Goal: Answer question/provide support

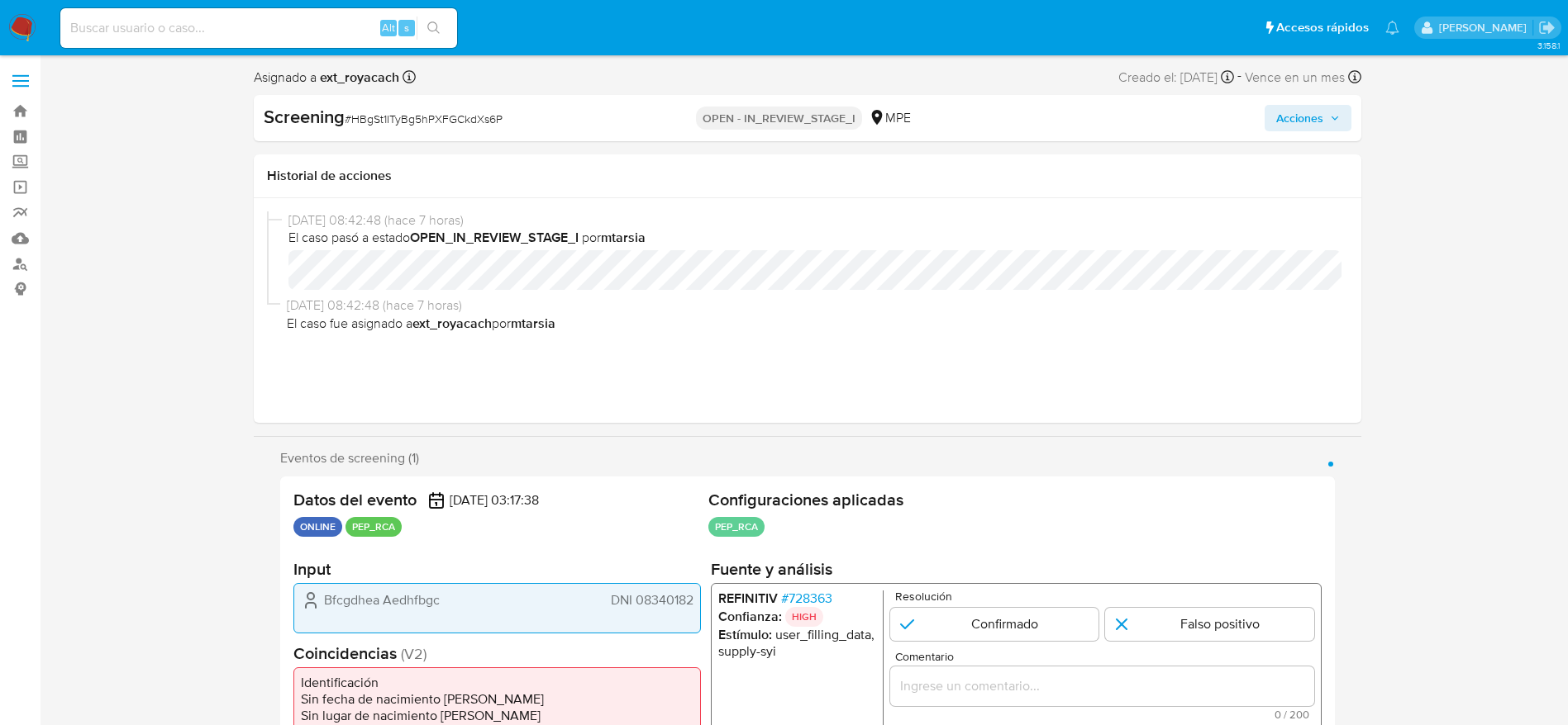
select select "10"
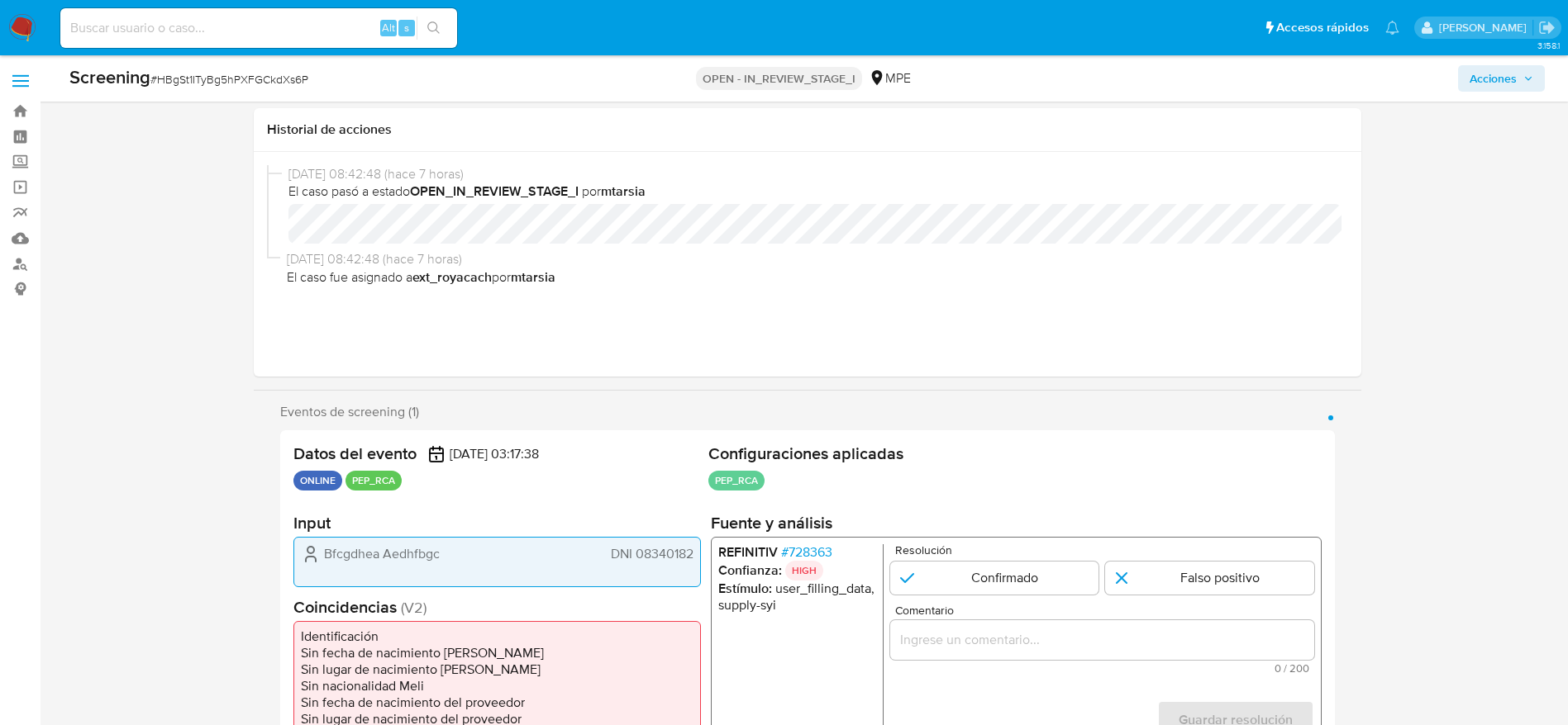
scroll to position [124, 0]
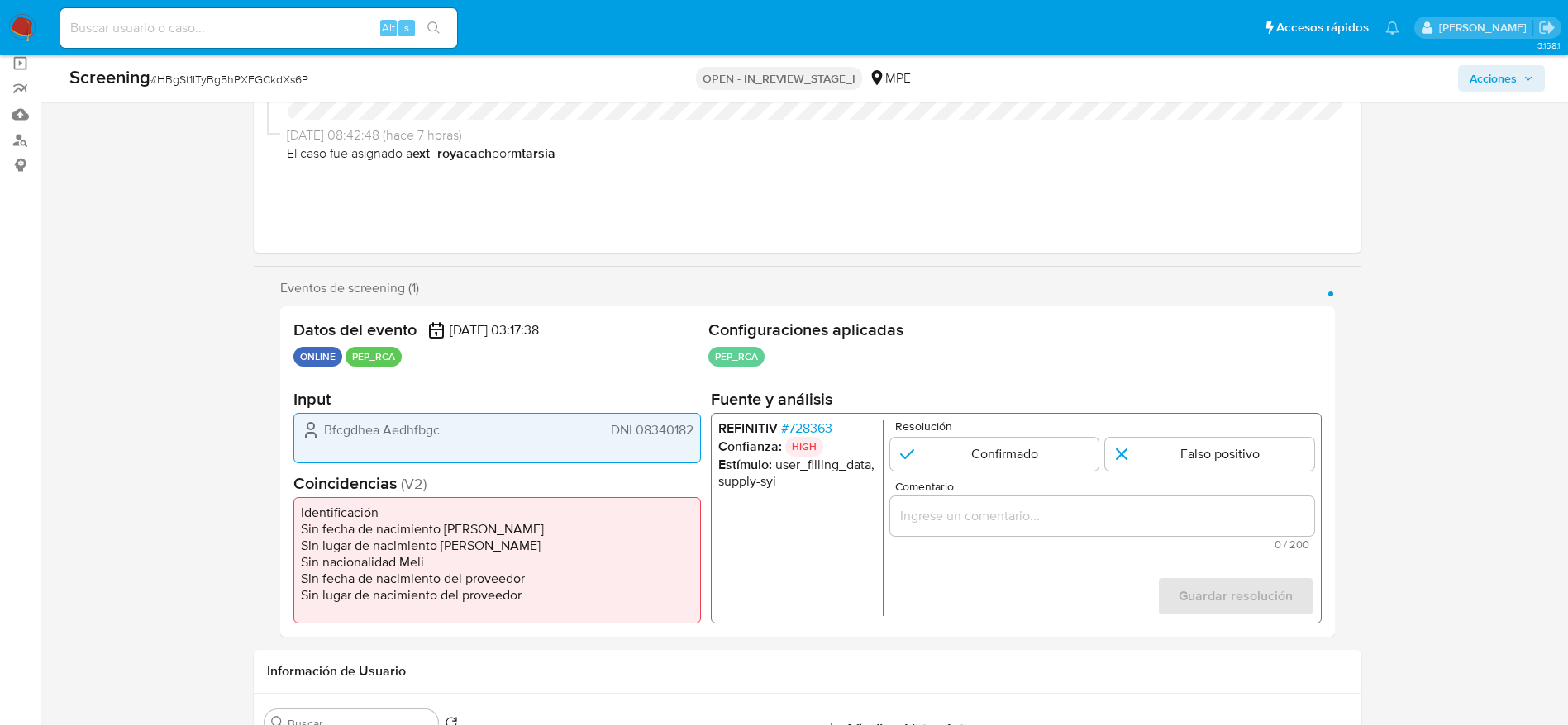
click at [813, 424] on span "# 728363" at bounding box center [806, 429] width 51 height 17
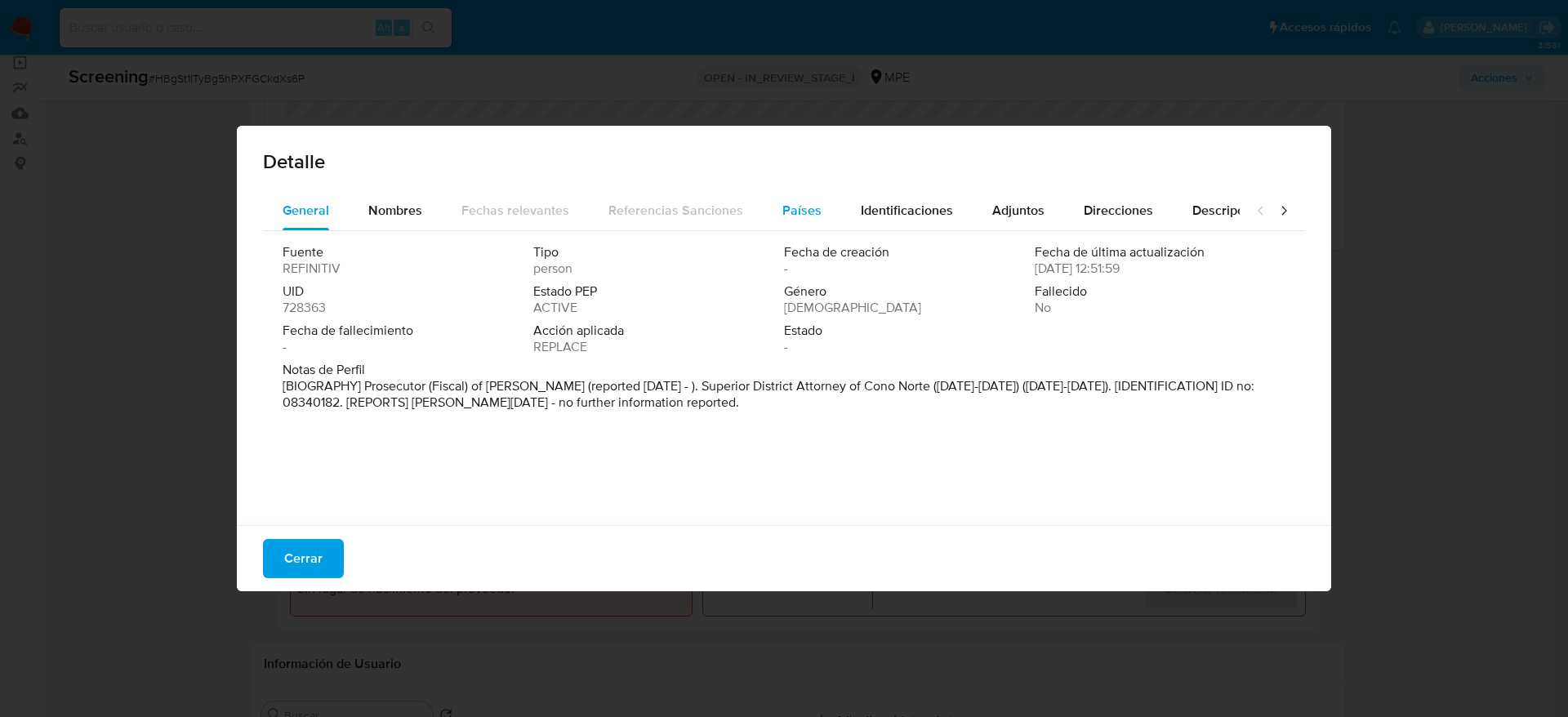
click at [765, 206] on button "Países" at bounding box center [802, 211] width 78 height 39
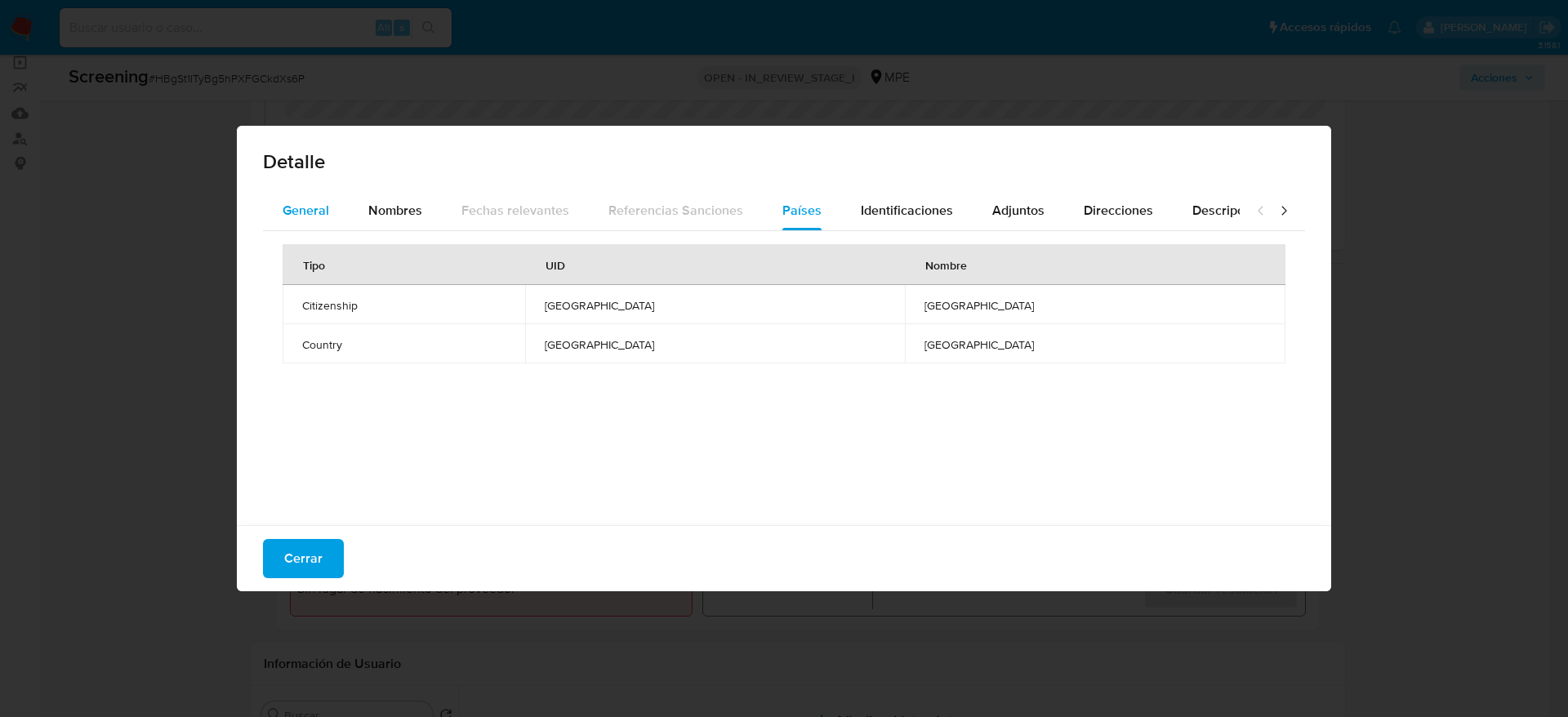
click at [330, 208] on button "General" at bounding box center [306, 211] width 86 height 39
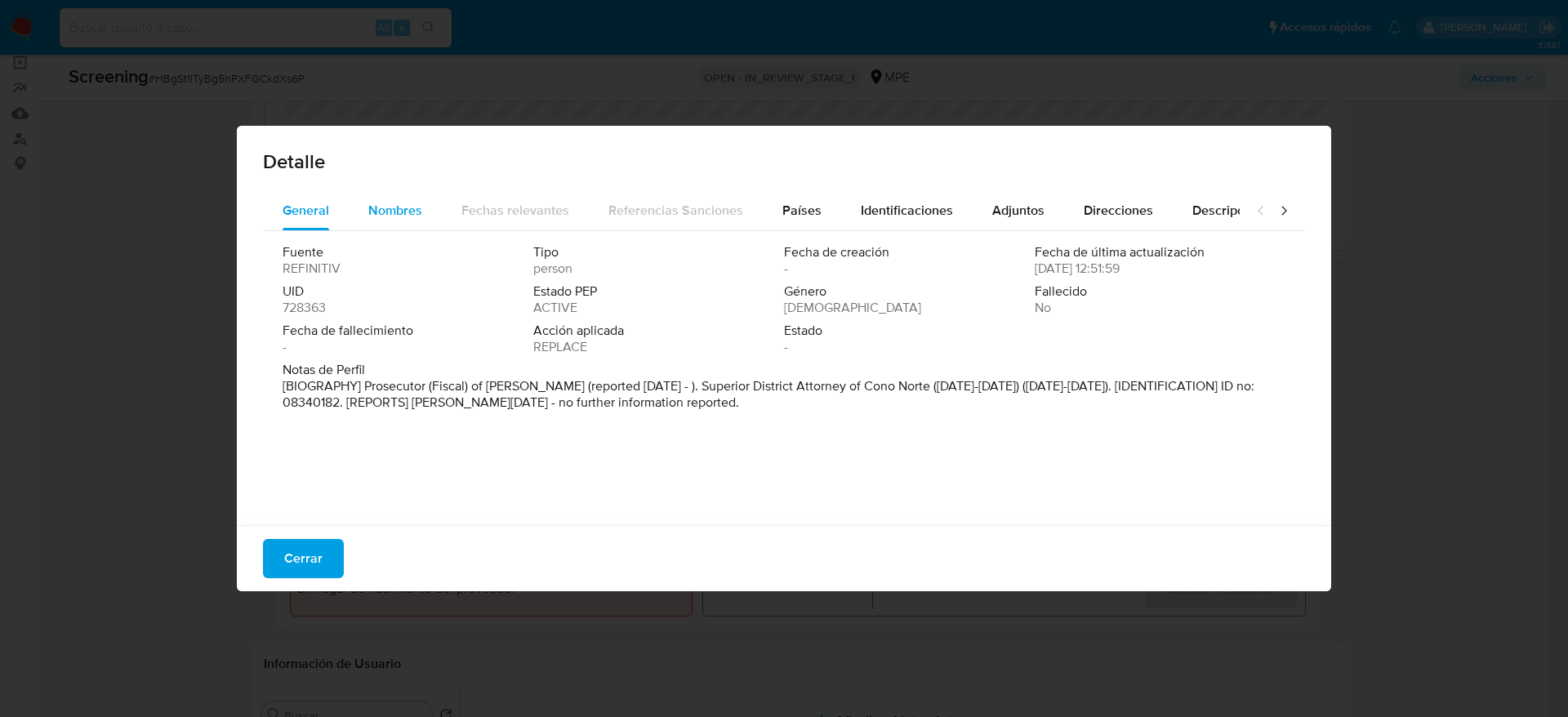
click at [378, 221] on div "Nombres" at bounding box center [396, 211] width 54 height 39
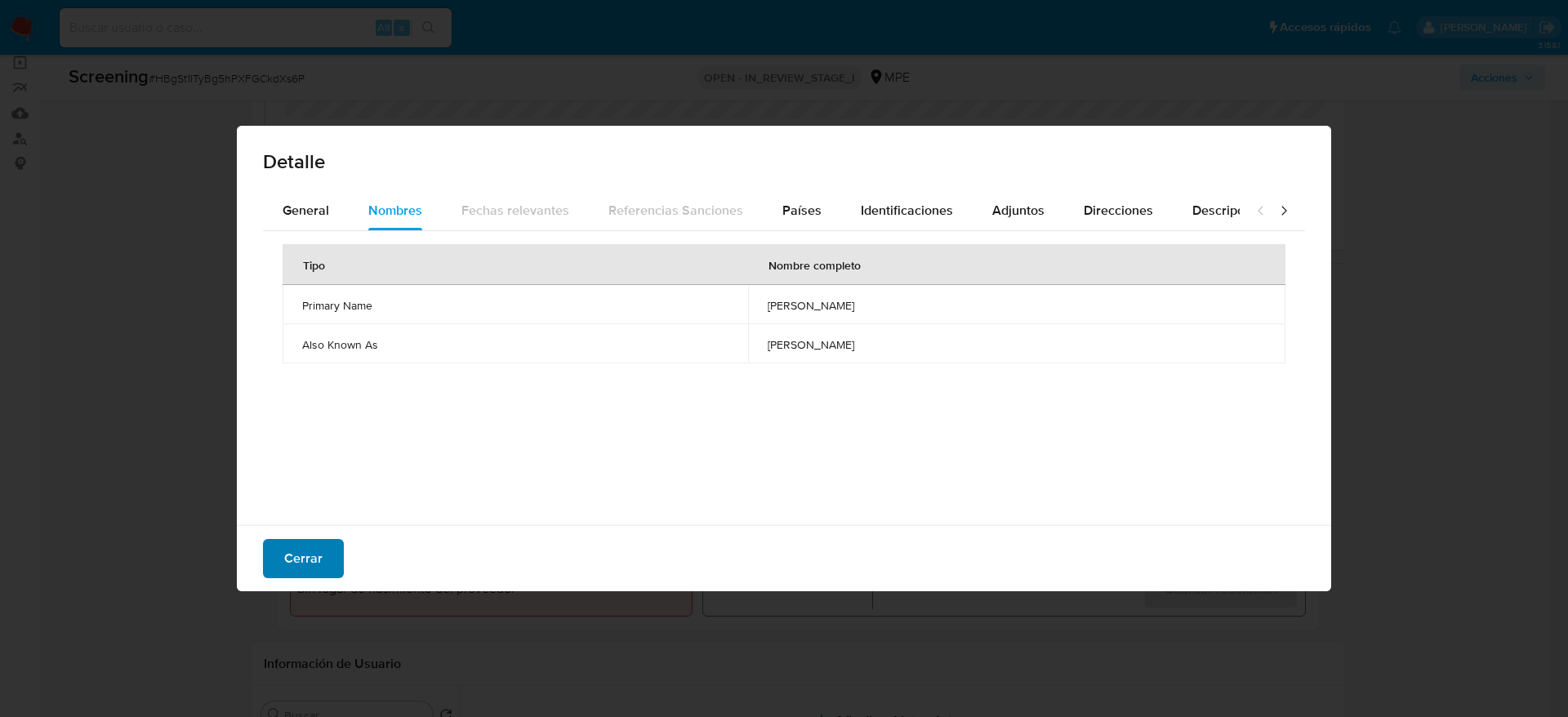
click at [273, 571] on button "Cerrar" at bounding box center [303, 559] width 81 height 39
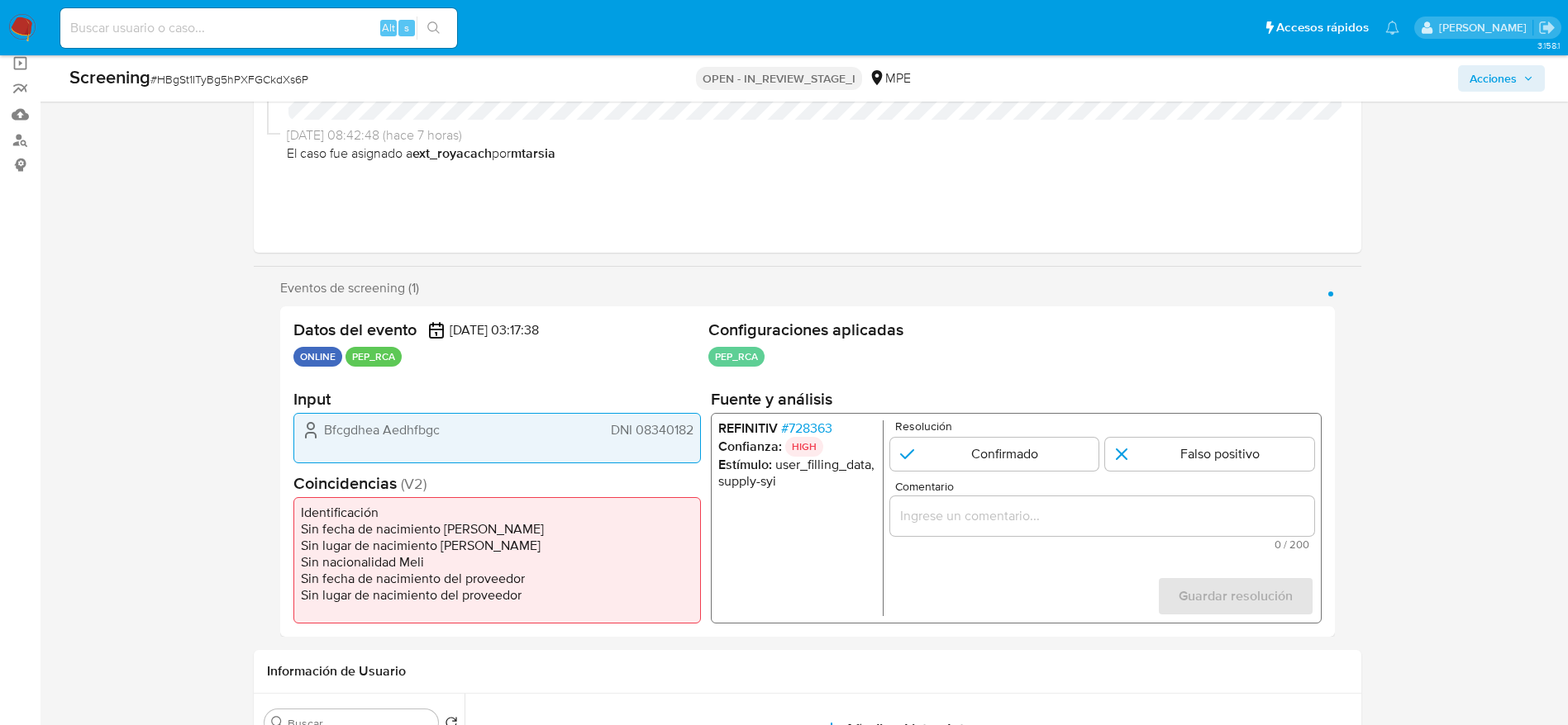
click at [293, 71] on span "# HBgSt1ITyBg5hPXFGCkdXs6P" at bounding box center [229, 79] width 158 height 17
copy span "HBgSt1ITyBg5hPXFGCkdXs6P"
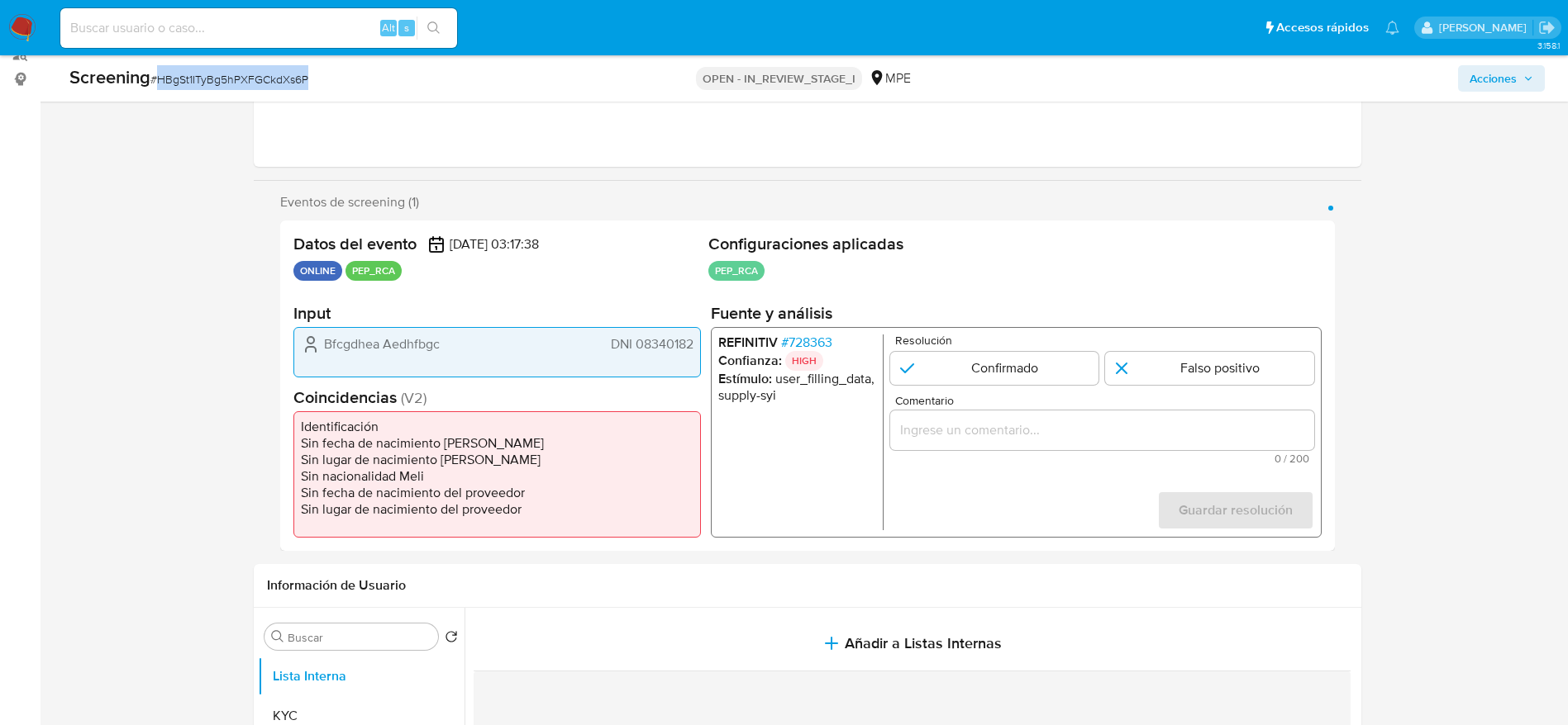
scroll to position [248, 0]
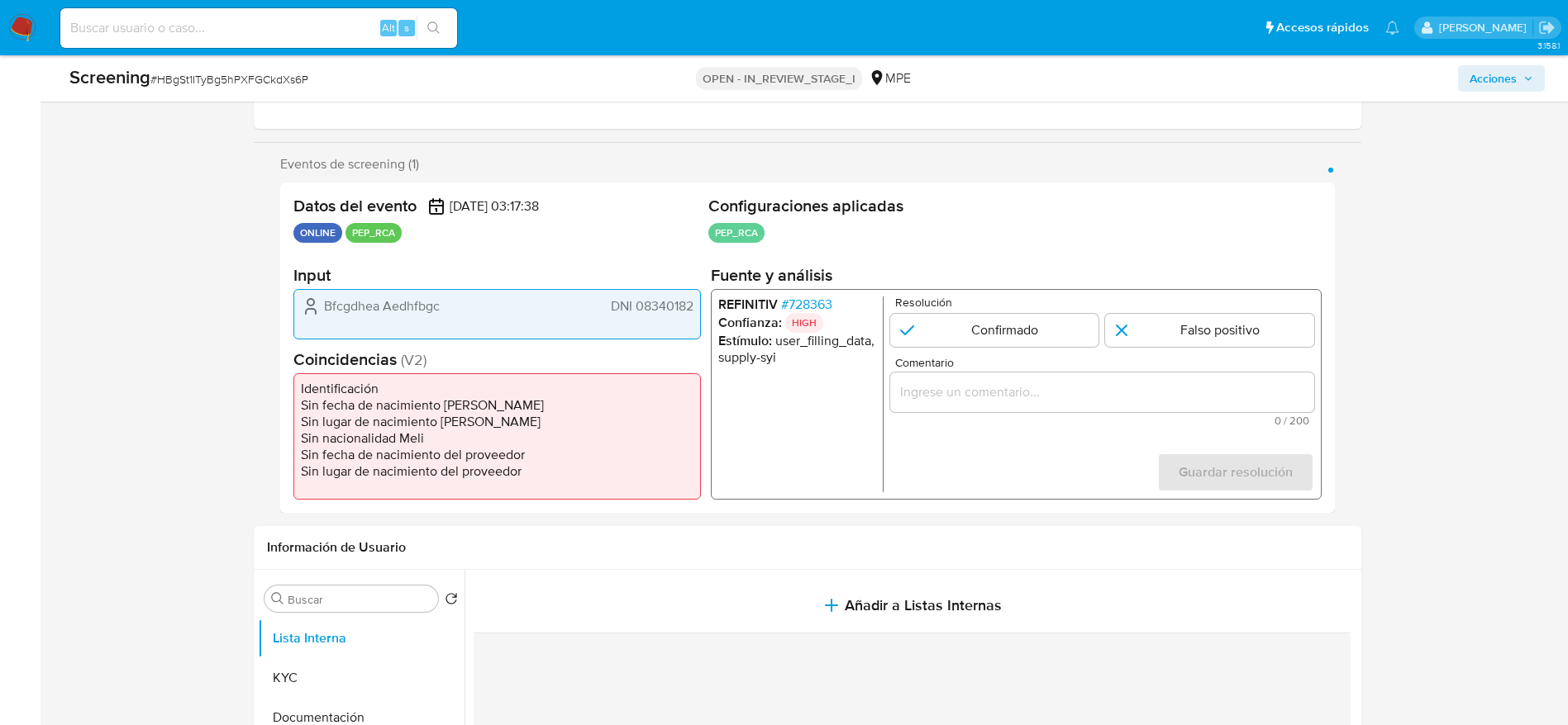
click at [789, 301] on span "# 728363" at bounding box center [806, 305] width 51 height 17
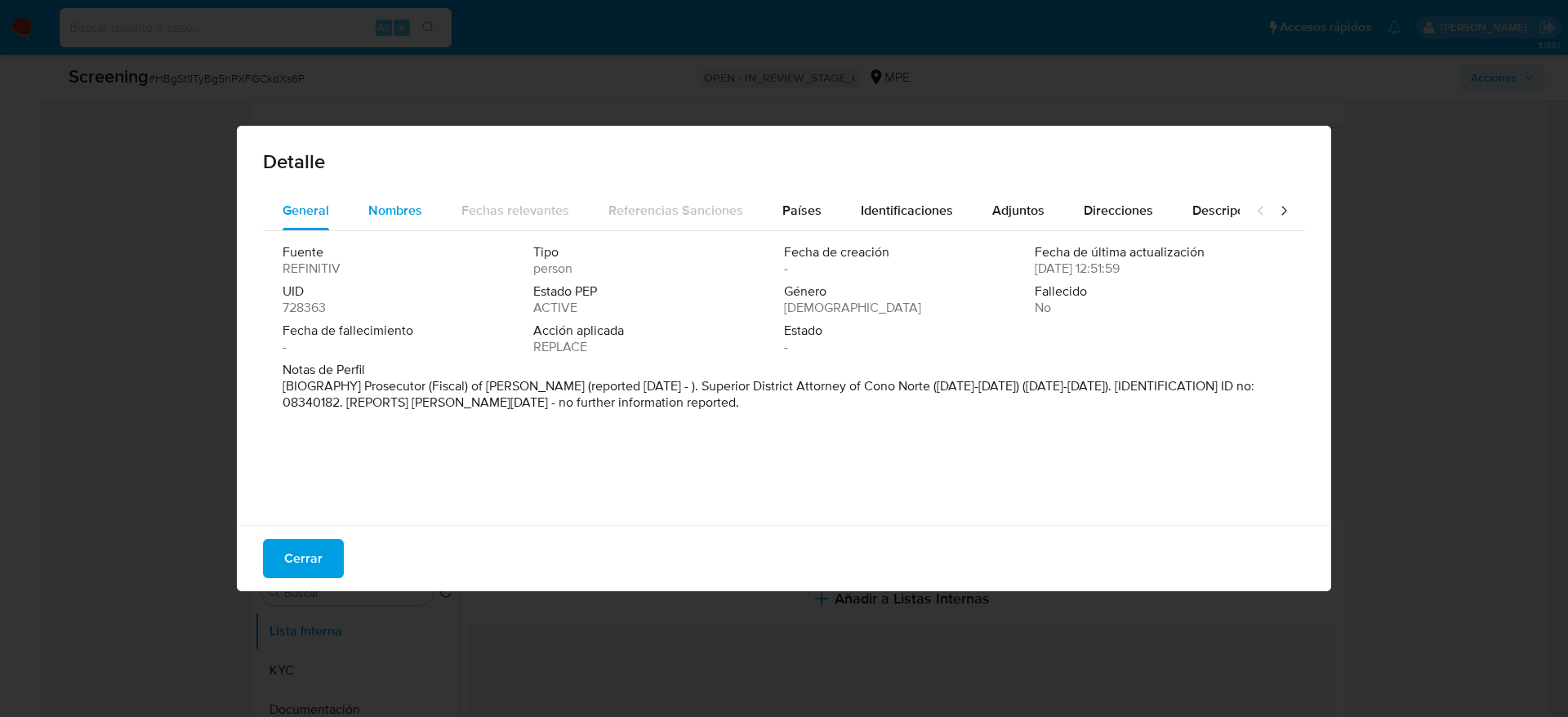
click at [380, 214] on span "Nombres" at bounding box center [396, 210] width 54 height 19
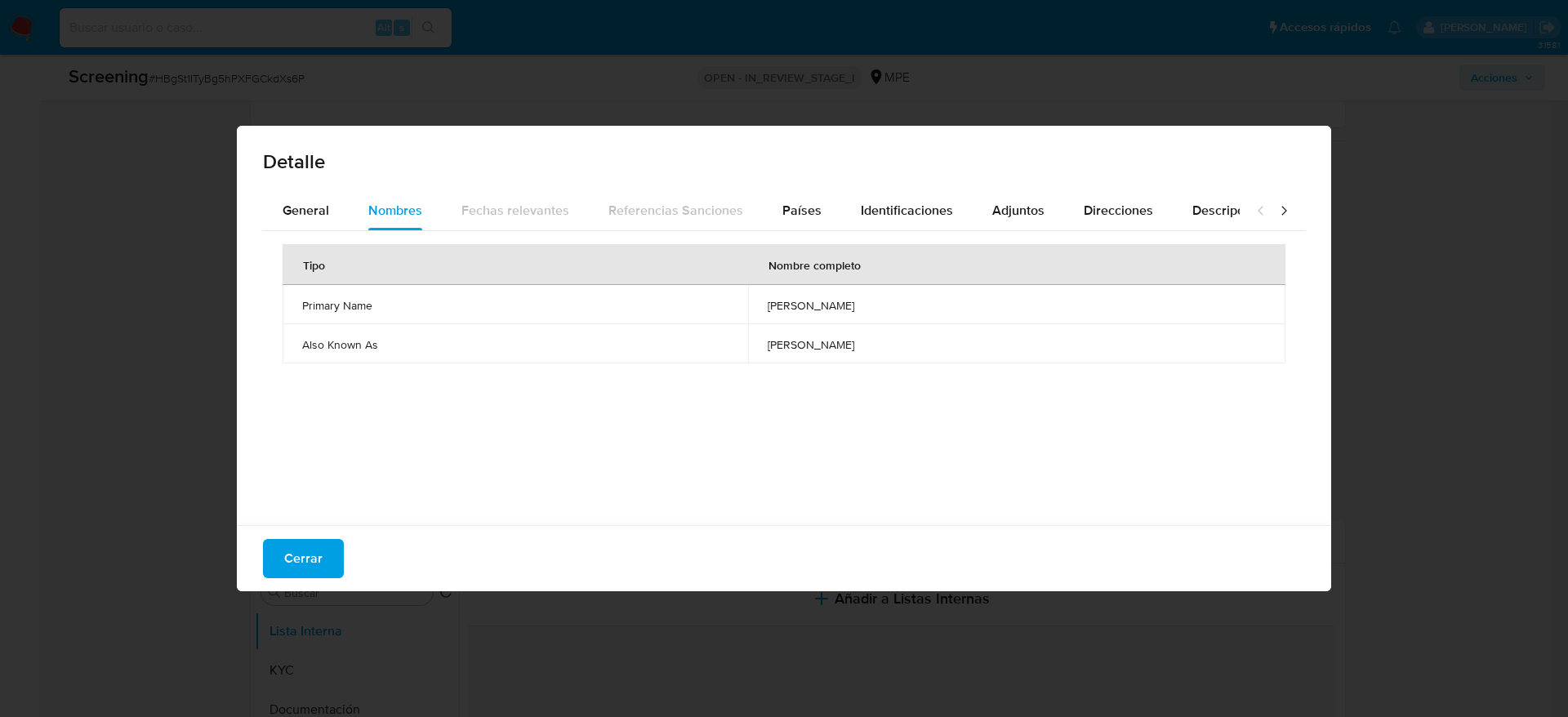
click at [768, 344] on span "[PERSON_NAME]" at bounding box center [1017, 344] width 498 height 15
click at [278, 541] on button "Cerrar" at bounding box center [303, 559] width 81 height 39
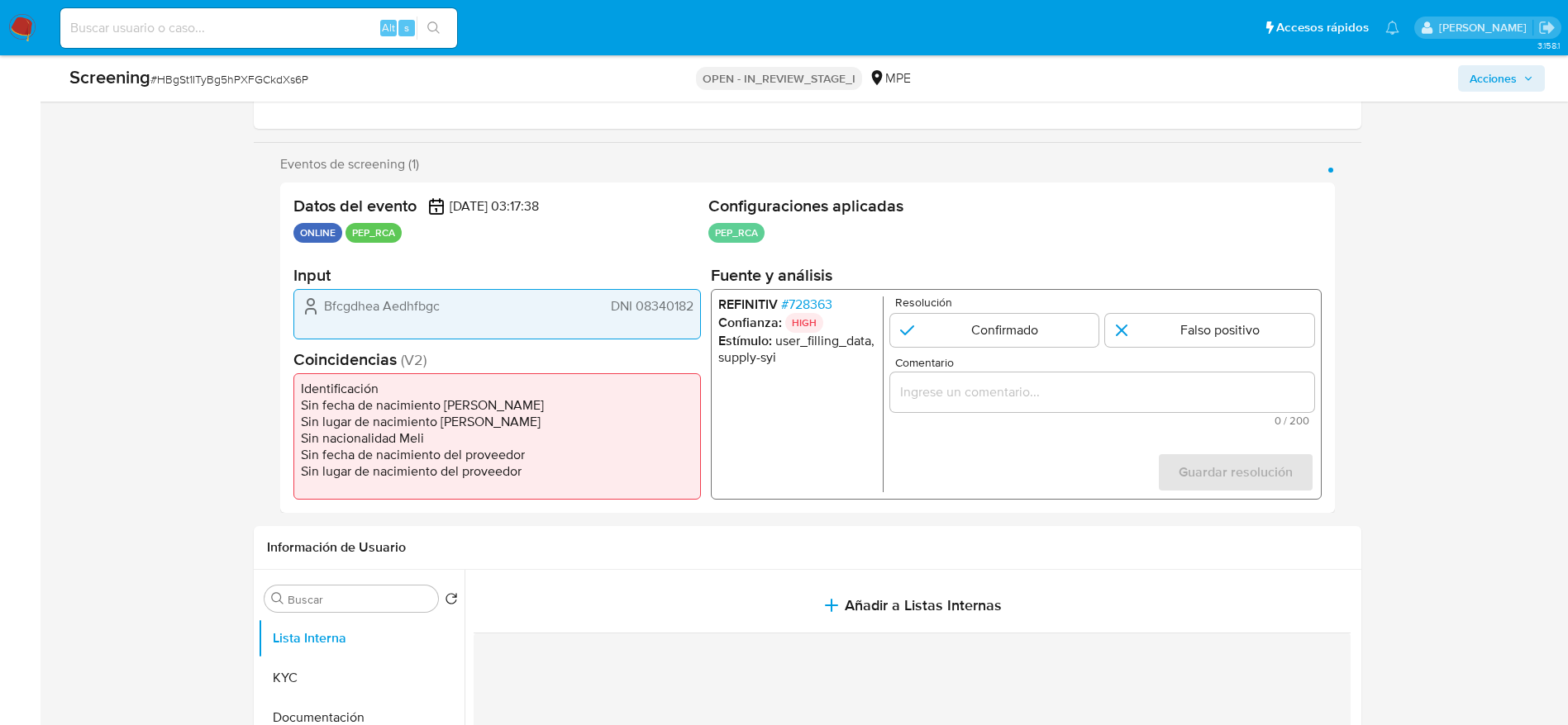
click at [793, 294] on div "REFINITIV # 728363 Confianza: HIGH Estímulo : user_filling_data, supply-syi Res…" at bounding box center [1015, 394] width 611 height 211
click at [786, 301] on span "# 728363" at bounding box center [806, 305] width 51 height 17
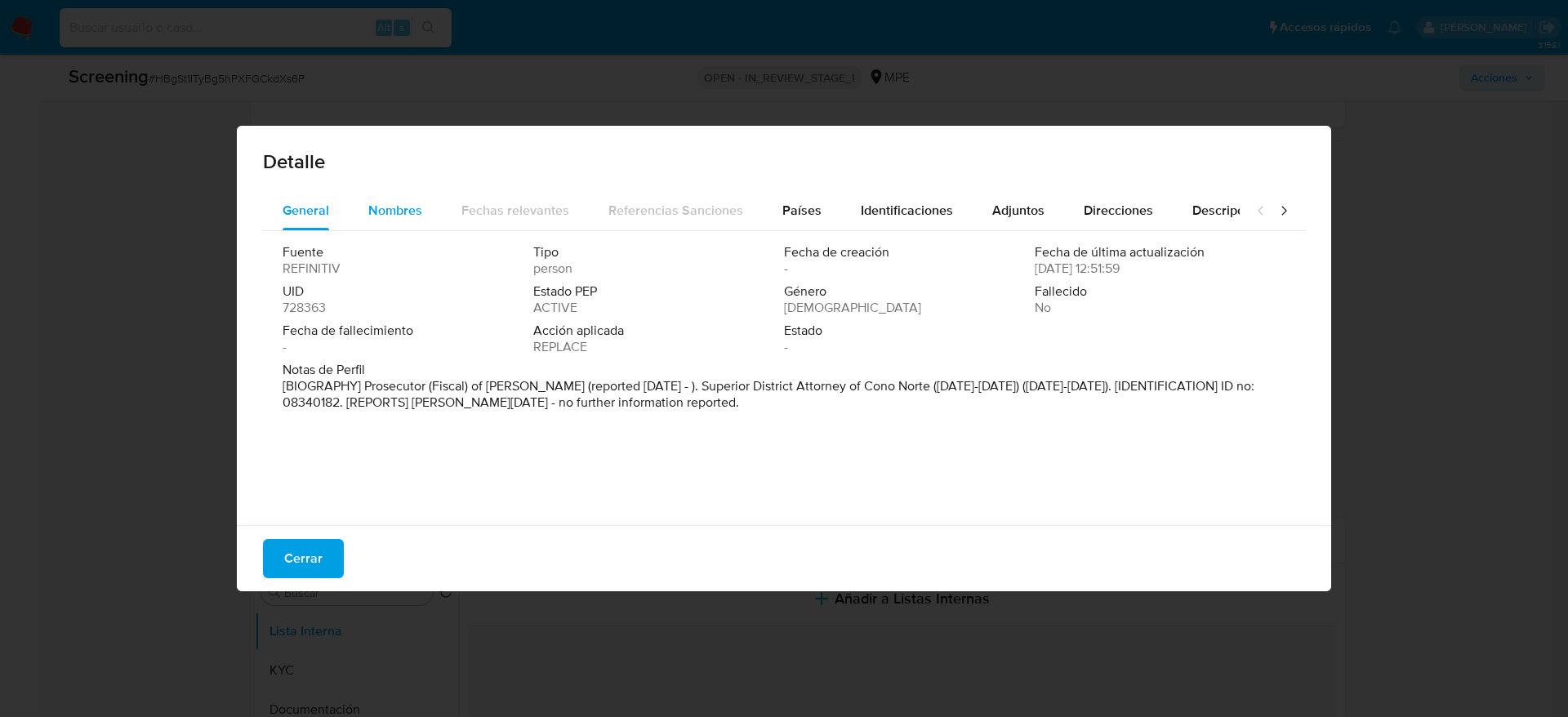
click at [385, 197] on div "Nombres" at bounding box center [396, 211] width 54 height 39
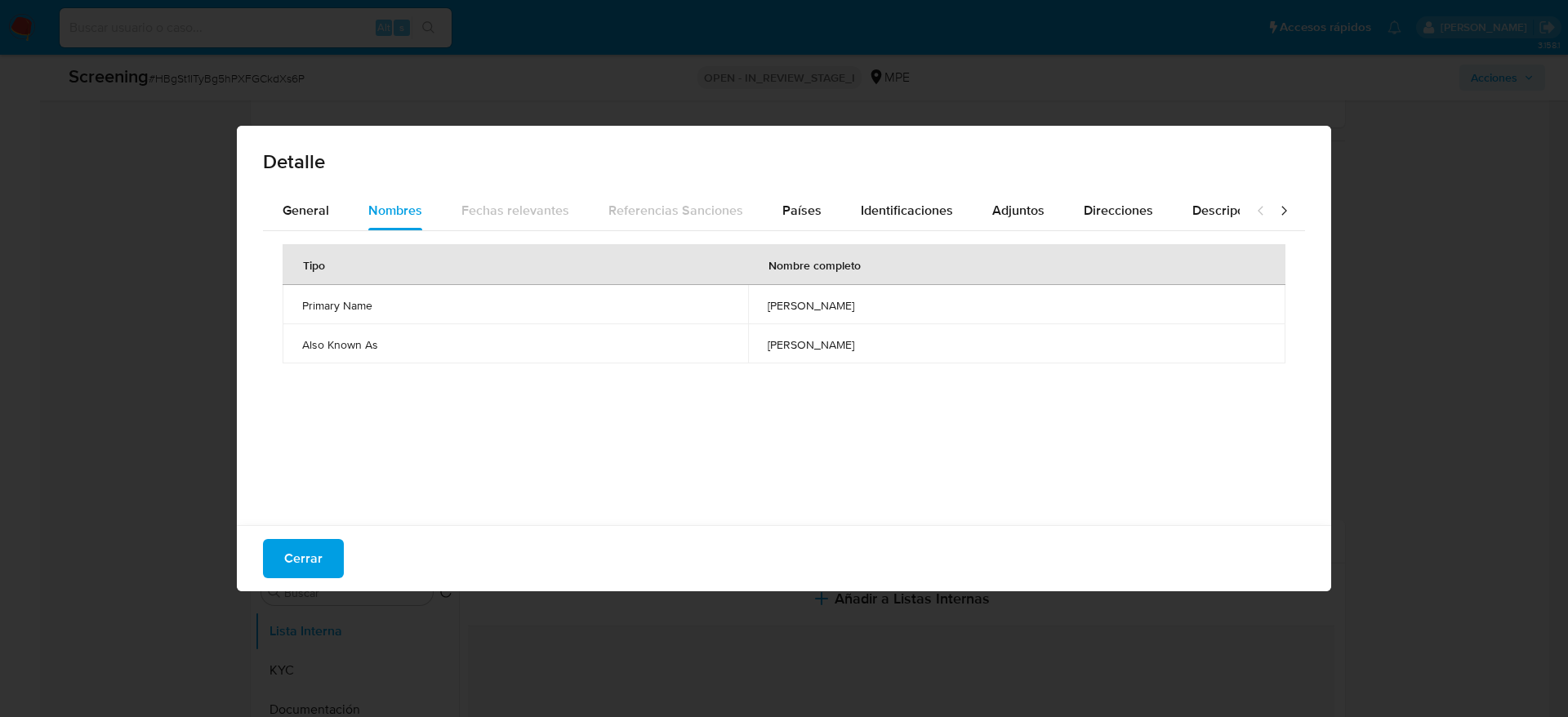
click at [768, 346] on span "[PERSON_NAME]" at bounding box center [1017, 344] width 498 height 15
click at [768, 344] on span "[PERSON_NAME]" at bounding box center [1017, 344] width 498 height 15
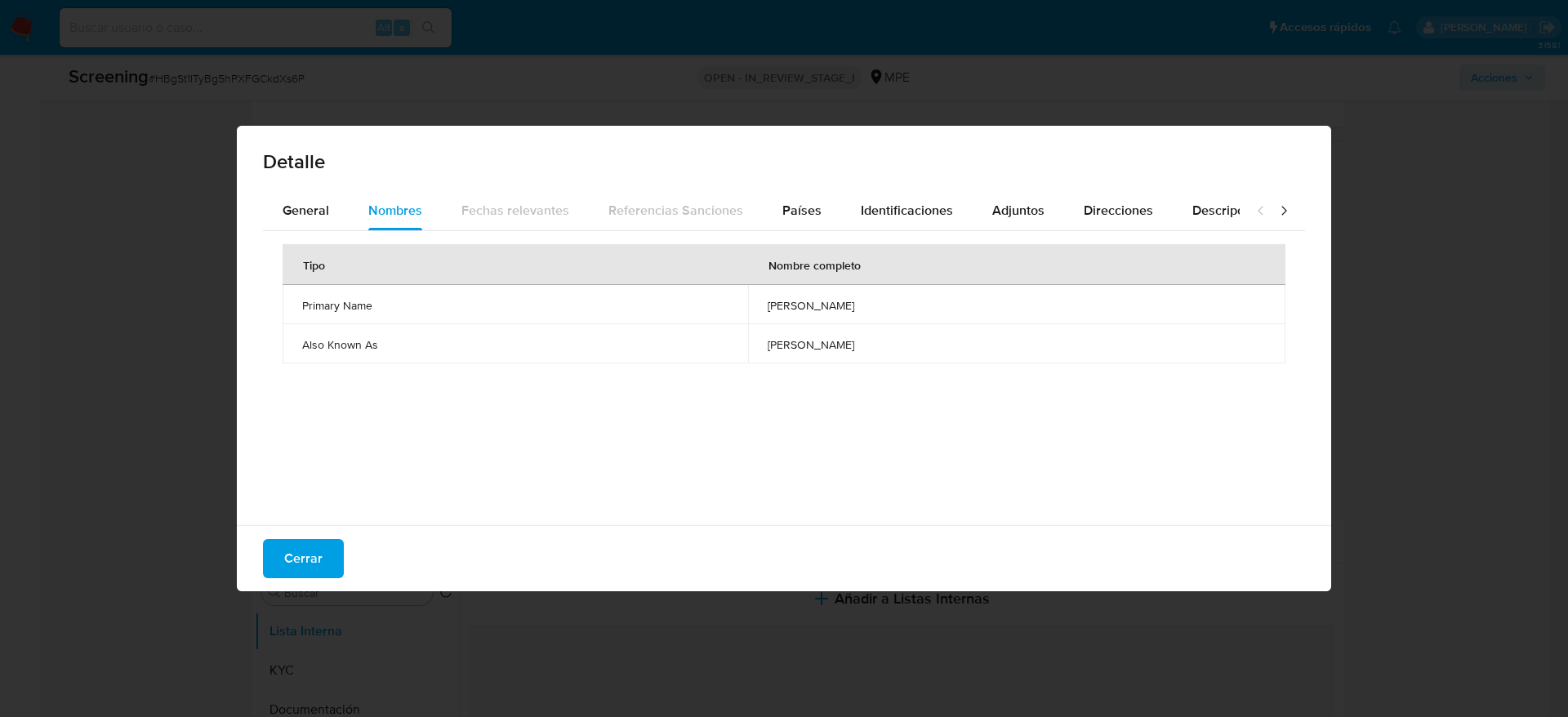
click at [768, 344] on span "[PERSON_NAME]" at bounding box center [1017, 344] width 498 height 15
click at [221, 199] on div "Detalle General Nombres Fechas relevantes Referencias Sanciones Países Identifi…" at bounding box center [784, 358] width 1568 height 717
click at [298, 200] on div "General" at bounding box center [306, 211] width 47 height 39
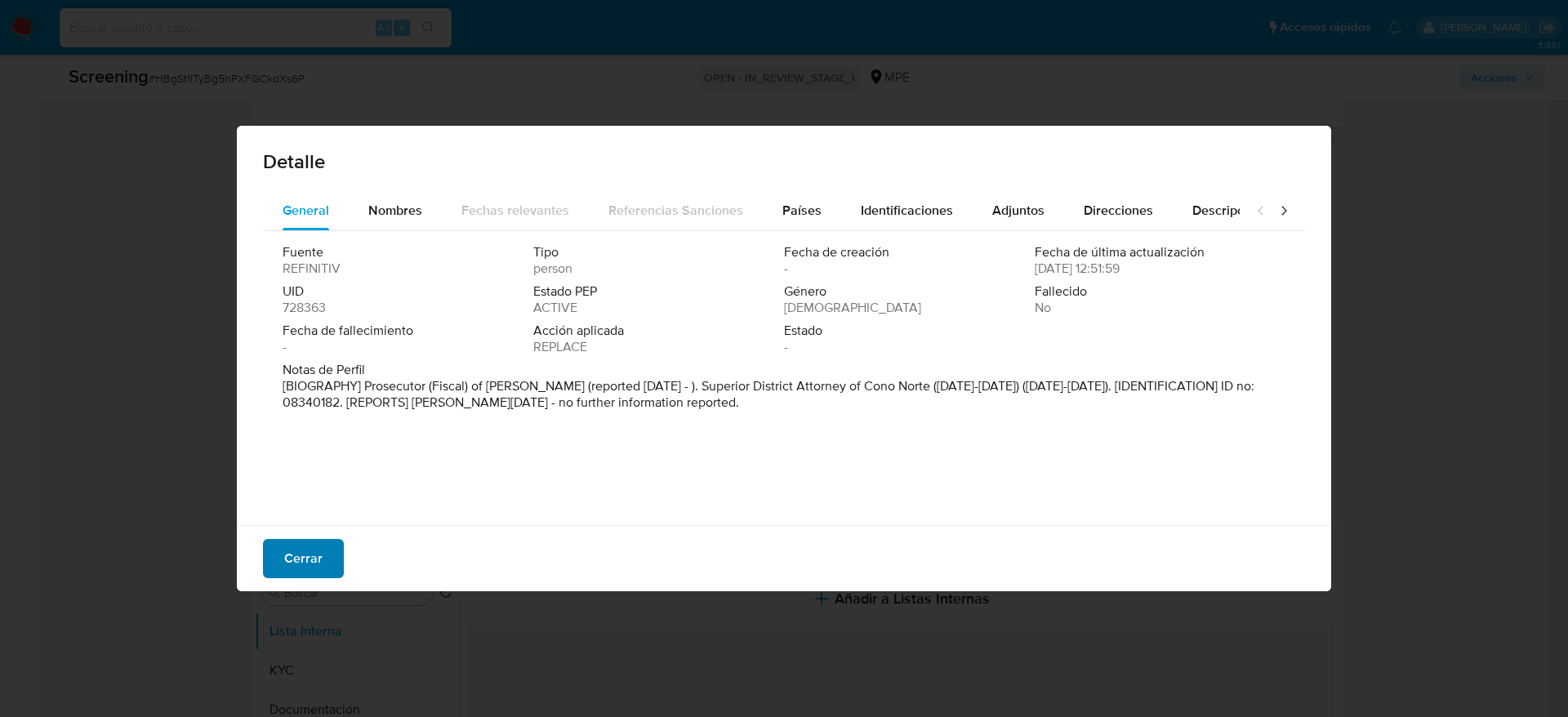
click at [335, 560] on button "Cerrar" at bounding box center [303, 559] width 81 height 39
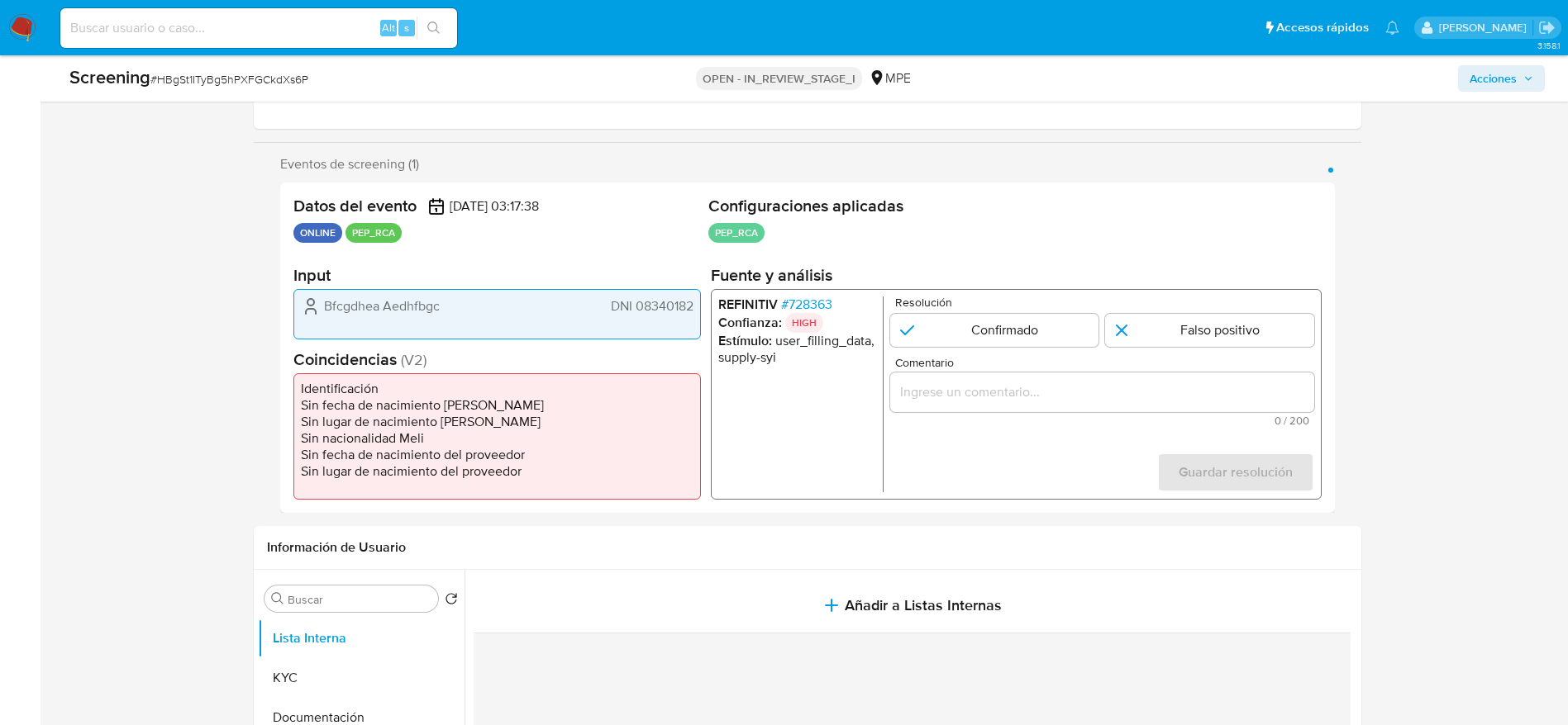
click at [626, 311] on span "DNI 08340182" at bounding box center [652, 307] width 83 height 17
click at [1067, 413] on div "Comentario 0 / 200 200 caracteres restantes" at bounding box center [1101, 392] width 424 height 70
click at [1072, 380] on div "1 de 1" at bounding box center [1101, 393] width 424 height 40
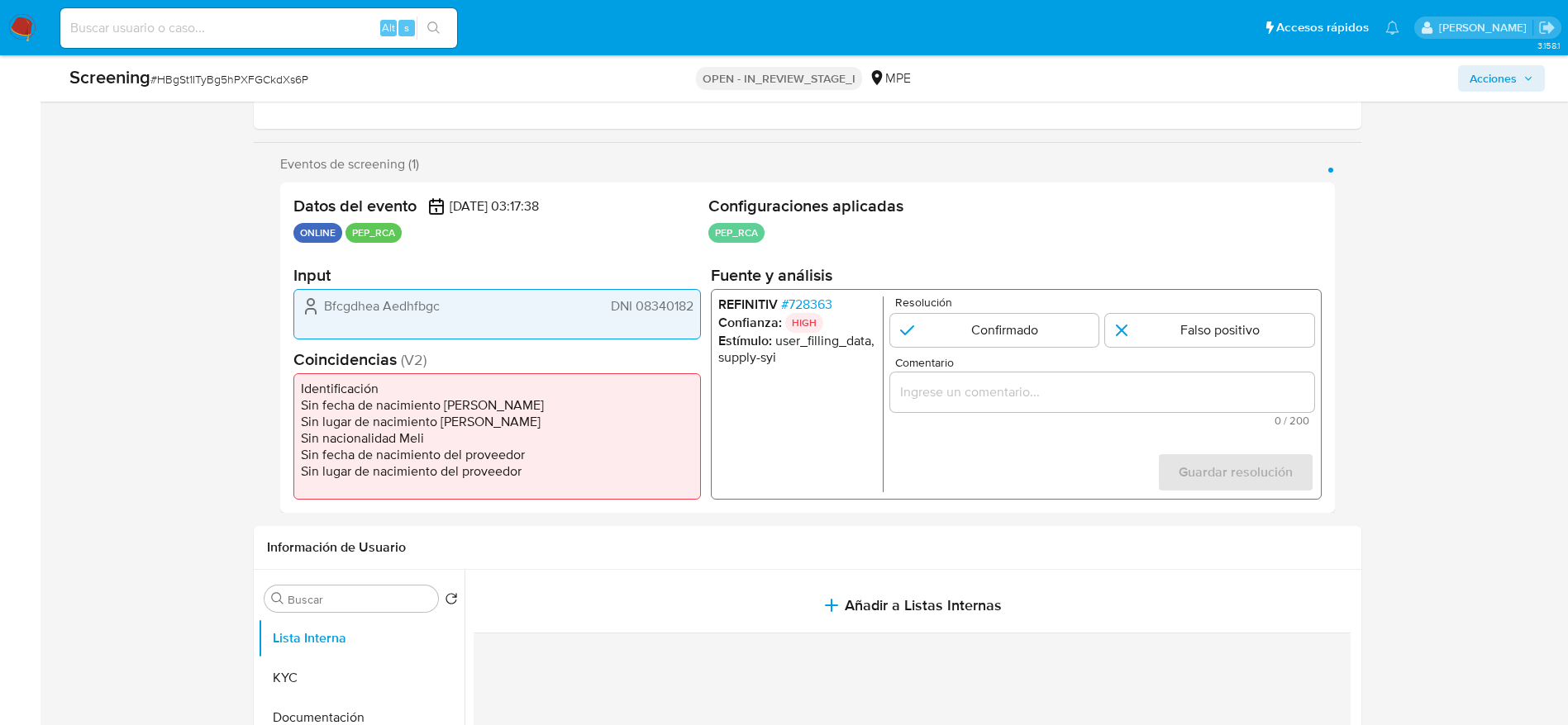
click at [1072, 380] on div "1 de 1" at bounding box center [1101, 393] width 424 height 40
click at [1072, 387] on input "Comentario" at bounding box center [1101, 392] width 424 height 22
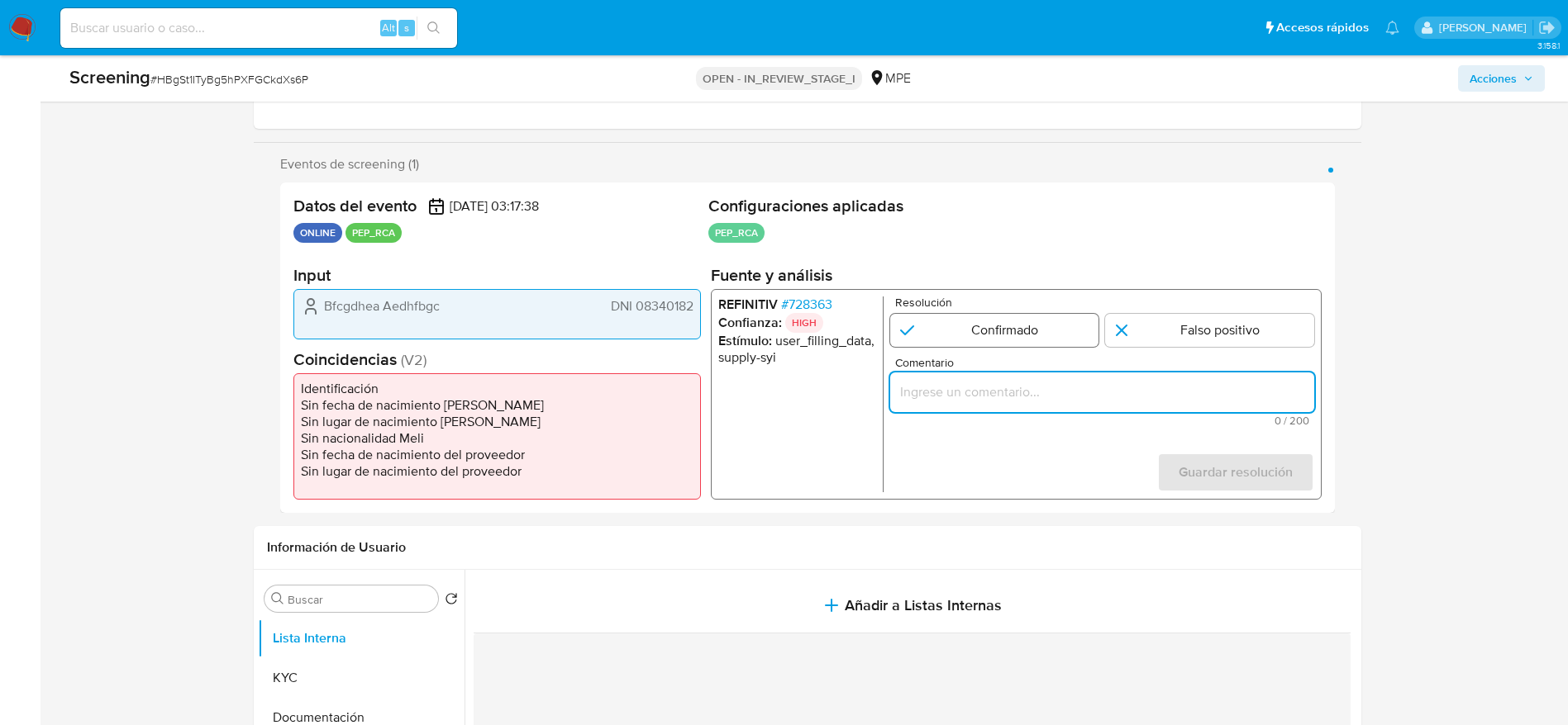
paste input "Usuario [PERSON_NAME], se desempeña como fiscal superior y presidente de la Jun…"
type input "Usuario [PERSON_NAME], se desempeña como fiscal superior y presidente de la Jun…"
click at [1013, 327] on input "1 de 1" at bounding box center [994, 330] width 209 height 33
radio input "true"
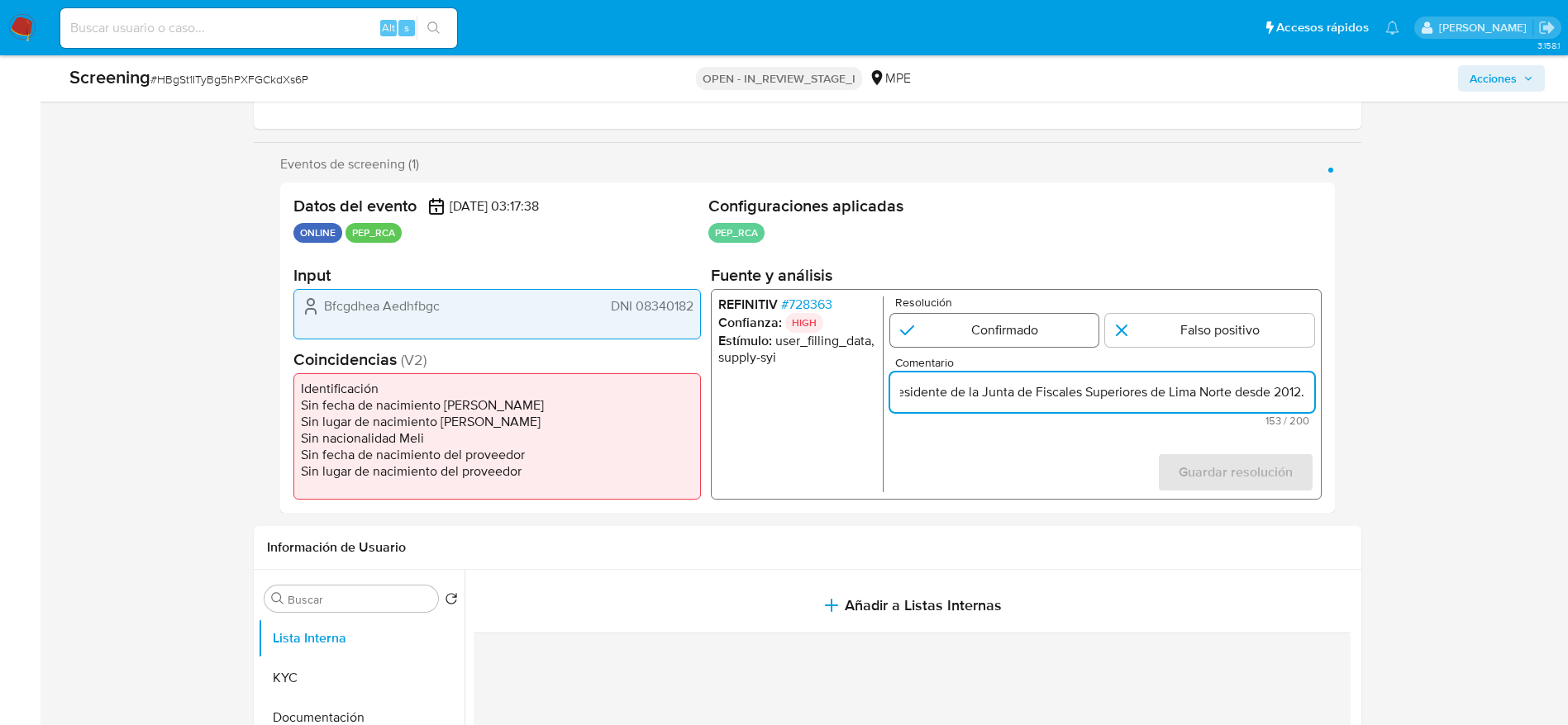
scroll to position [0, 0]
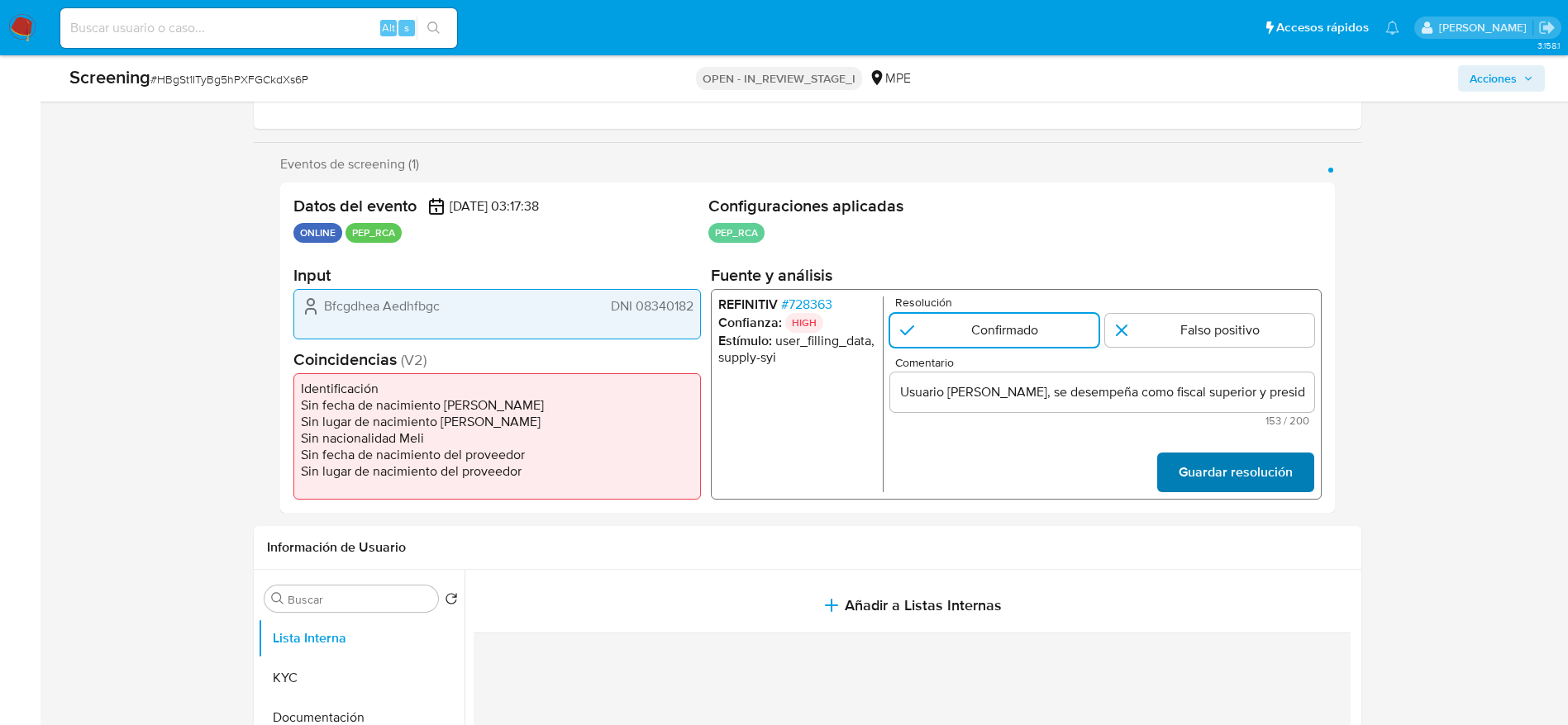
drag, startPoint x: 1262, startPoint y: 517, endPoint x: 1262, endPoint y: 486, distance: 31.0
click at [1262, 486] on span "Guardar resolución" at bounding box center [1235, 472] width 114 height 37
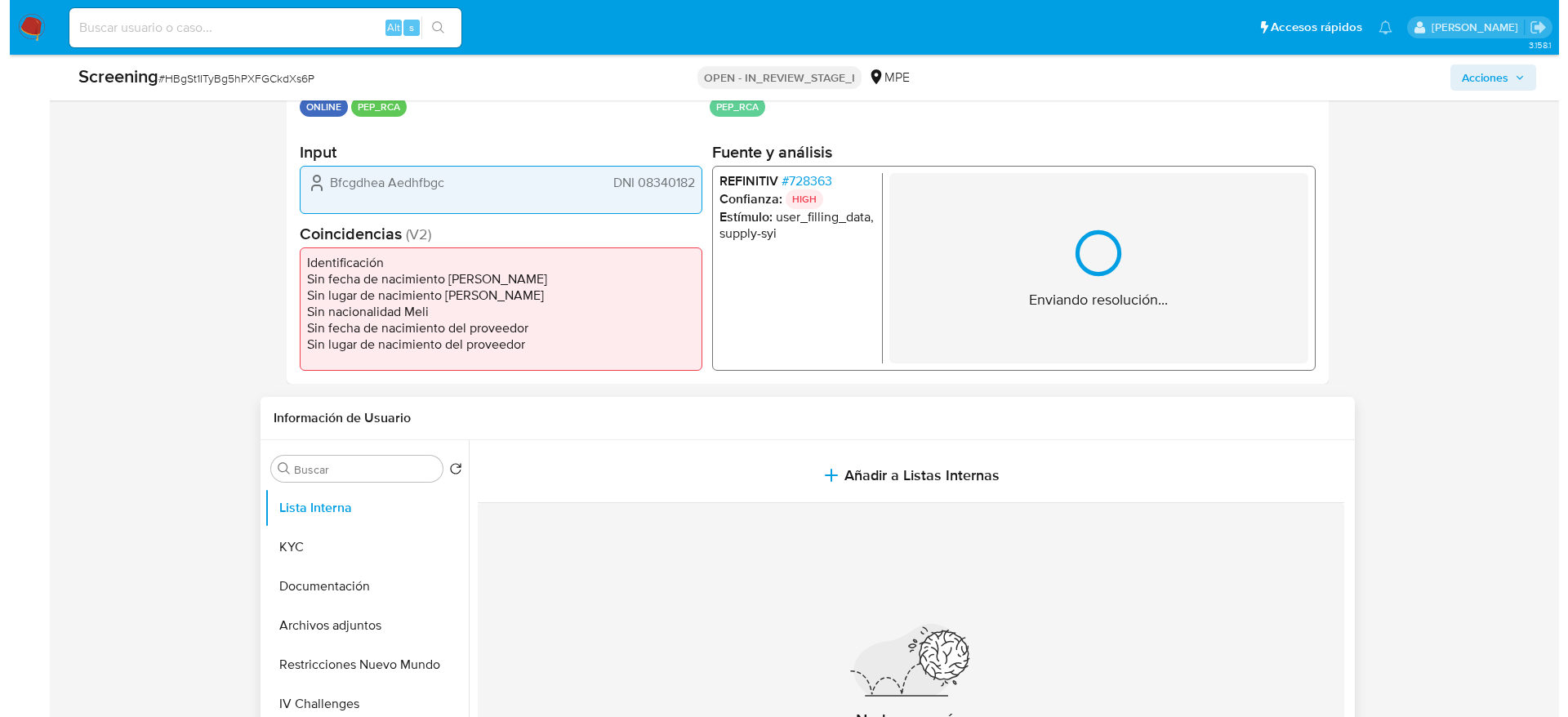
scroll to position [490, 0]
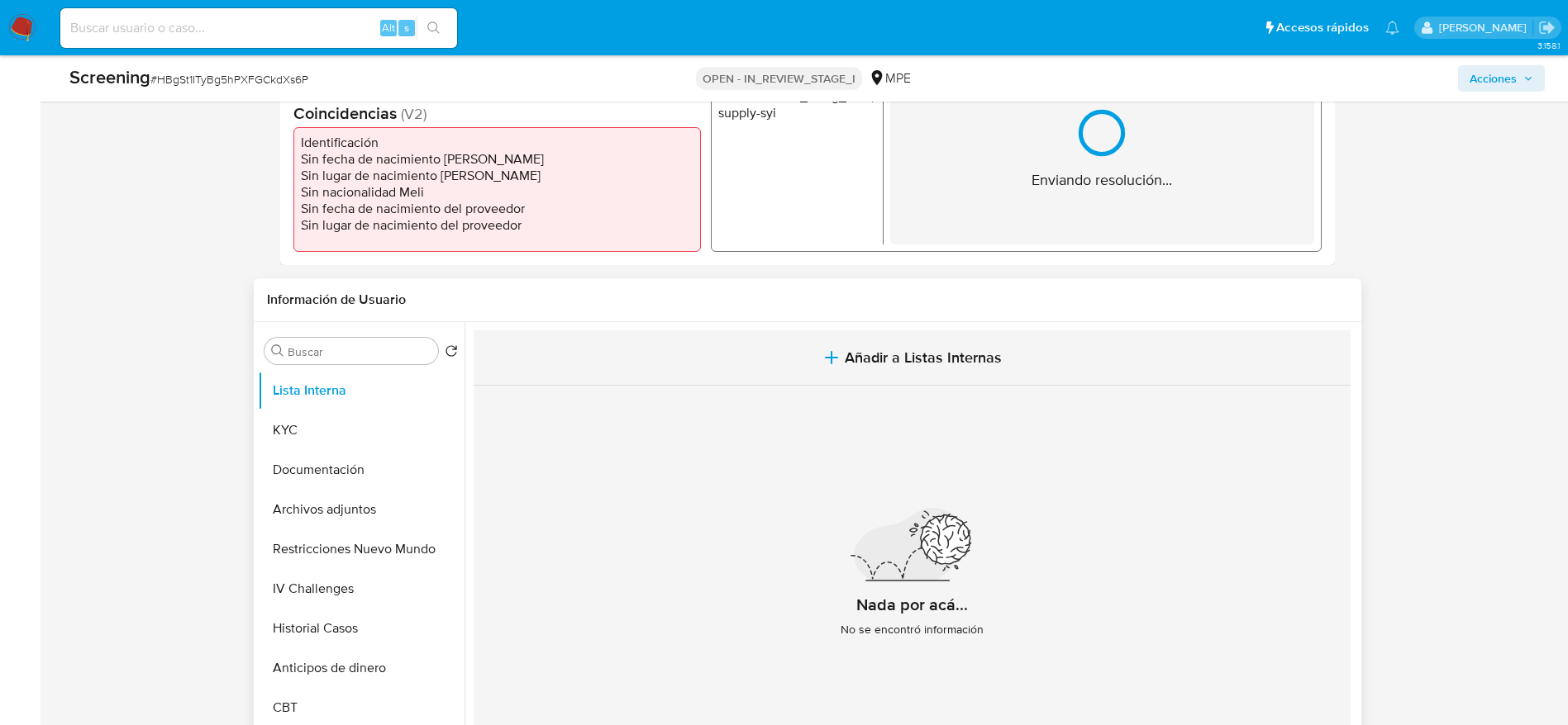
click at [940, 371] on button "Añadir a Listas Internas" at bounding box center [912, 358] width 878 height 56
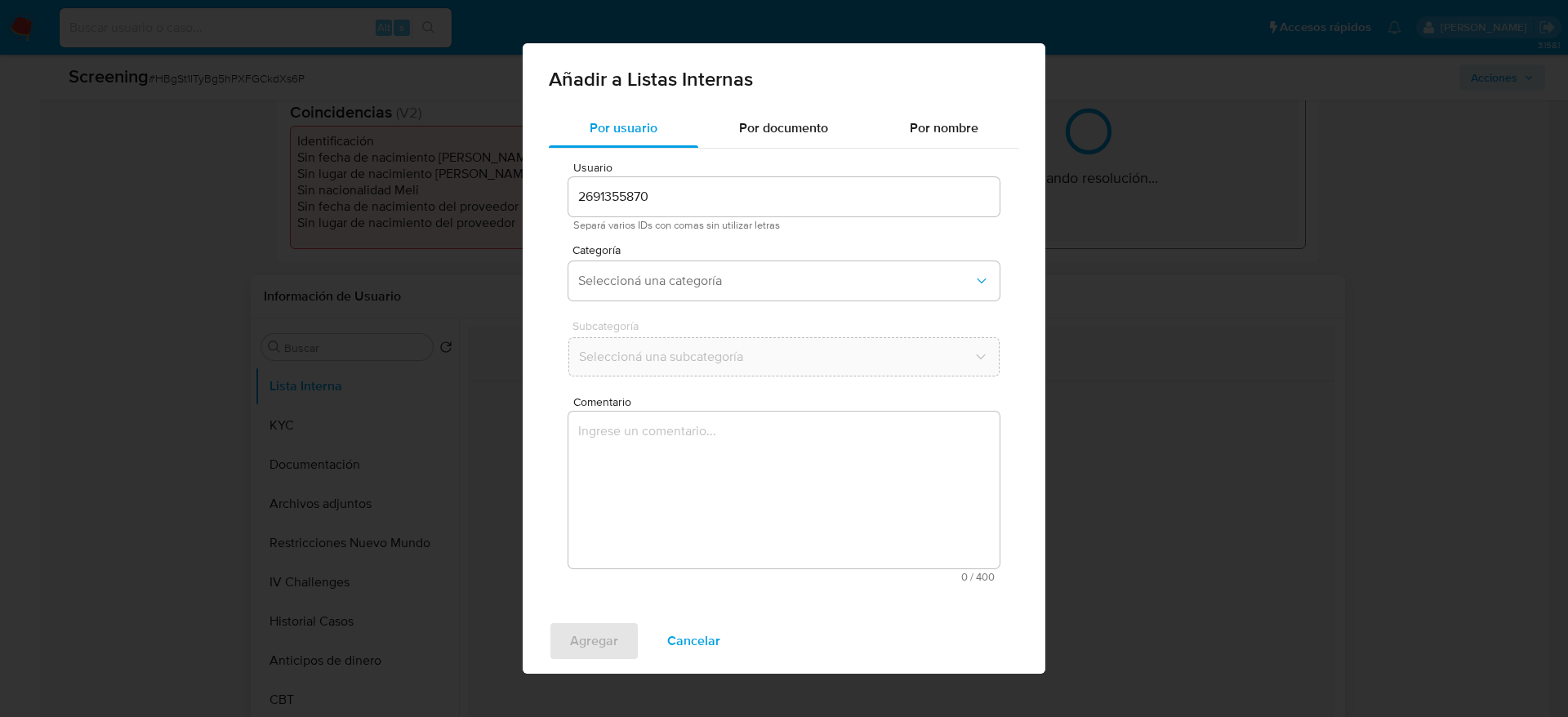
click at [875, 554] on textarea "Comentario" at bounding box center [784, 490] width 431 height 157
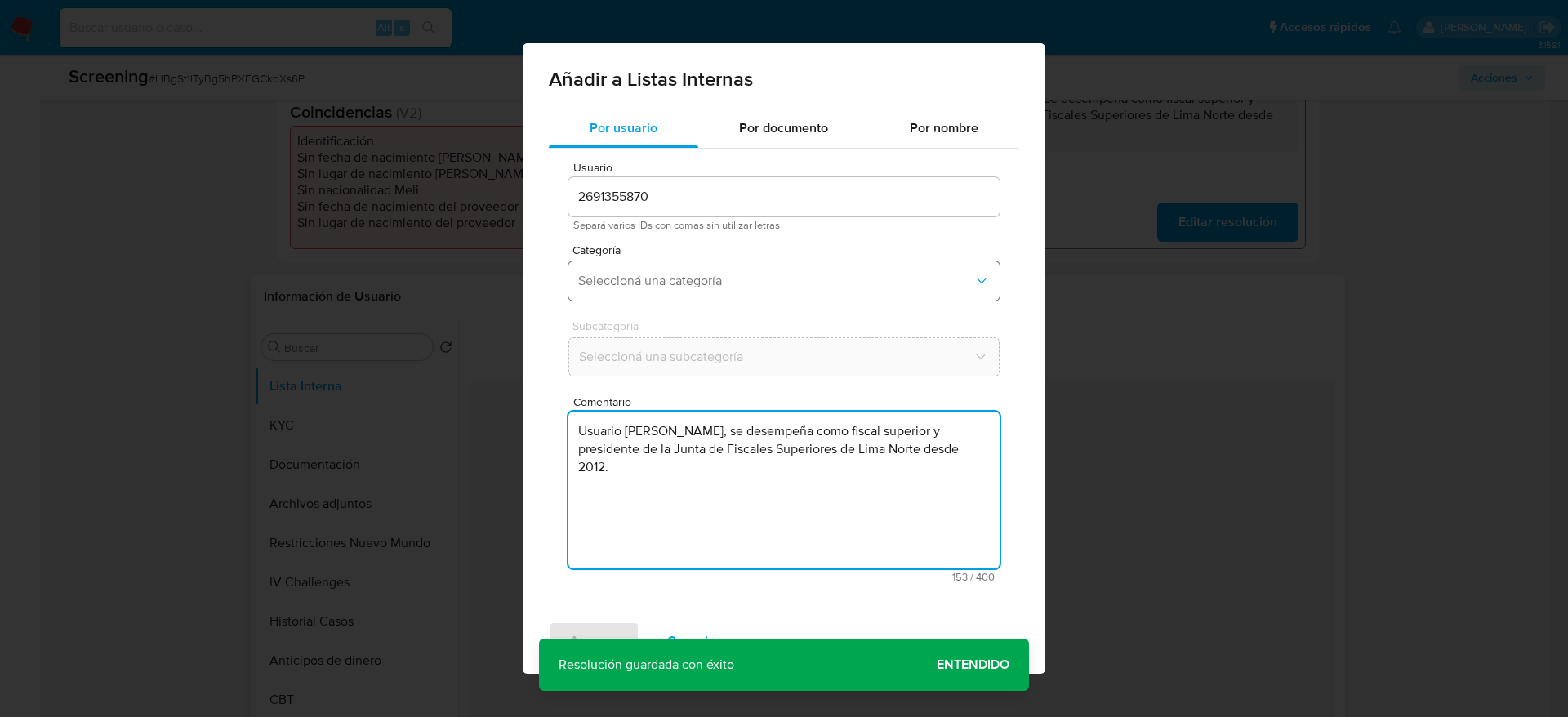
type textarea "Usuario [PERSON_NAME], se desempeña como fiscal superior y presidente de la Jun…"
click at [756, 299] on button "Seleccioná una categoría" at bounding box center [784, 281] width 431 height 39
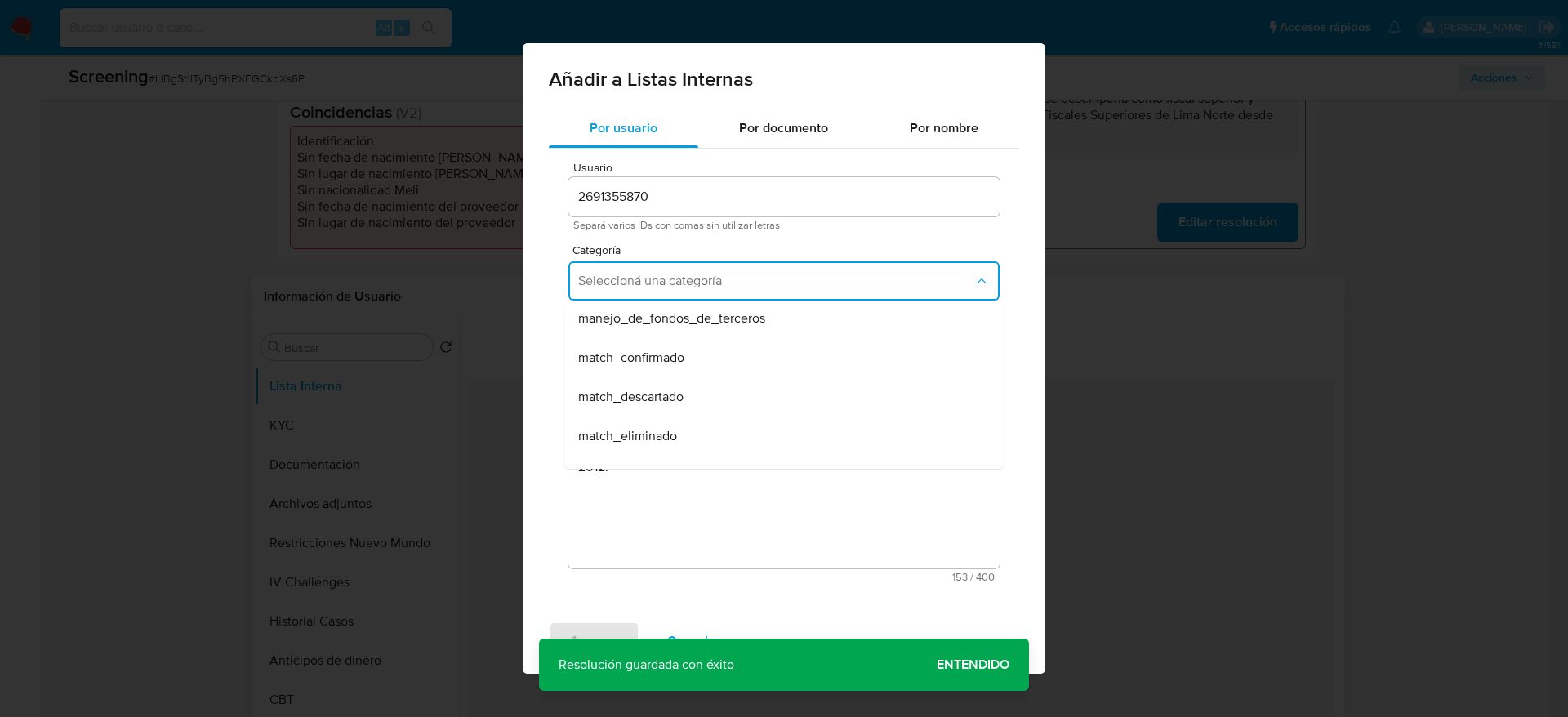
scroll to position [122, 0]
click at [708, 322] on div "match_confirmado" at bounding box center [779, 320] width 402 height 39
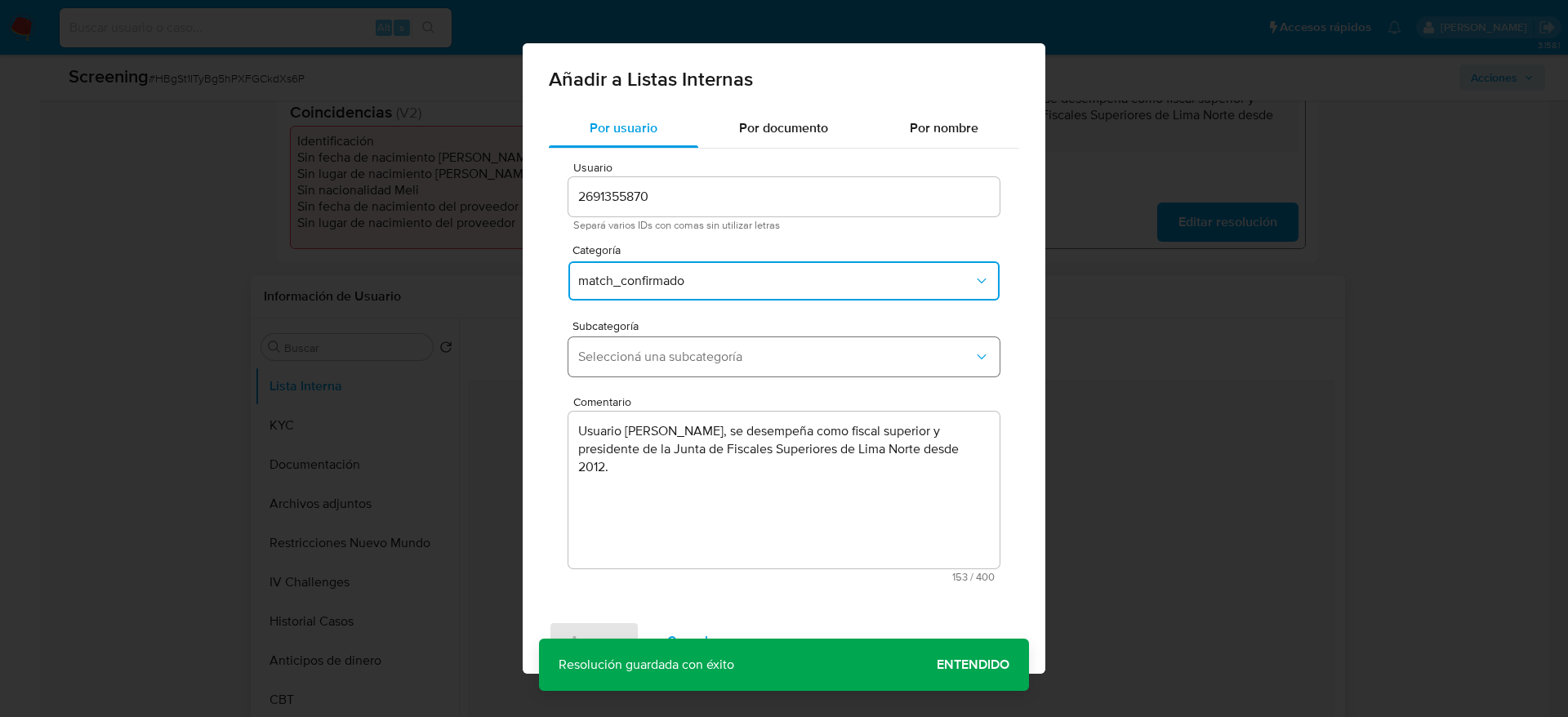
click at [740, 359] on span "Seleccioná una subcategoría" at bounding box center [777, 358] width 396 height 17
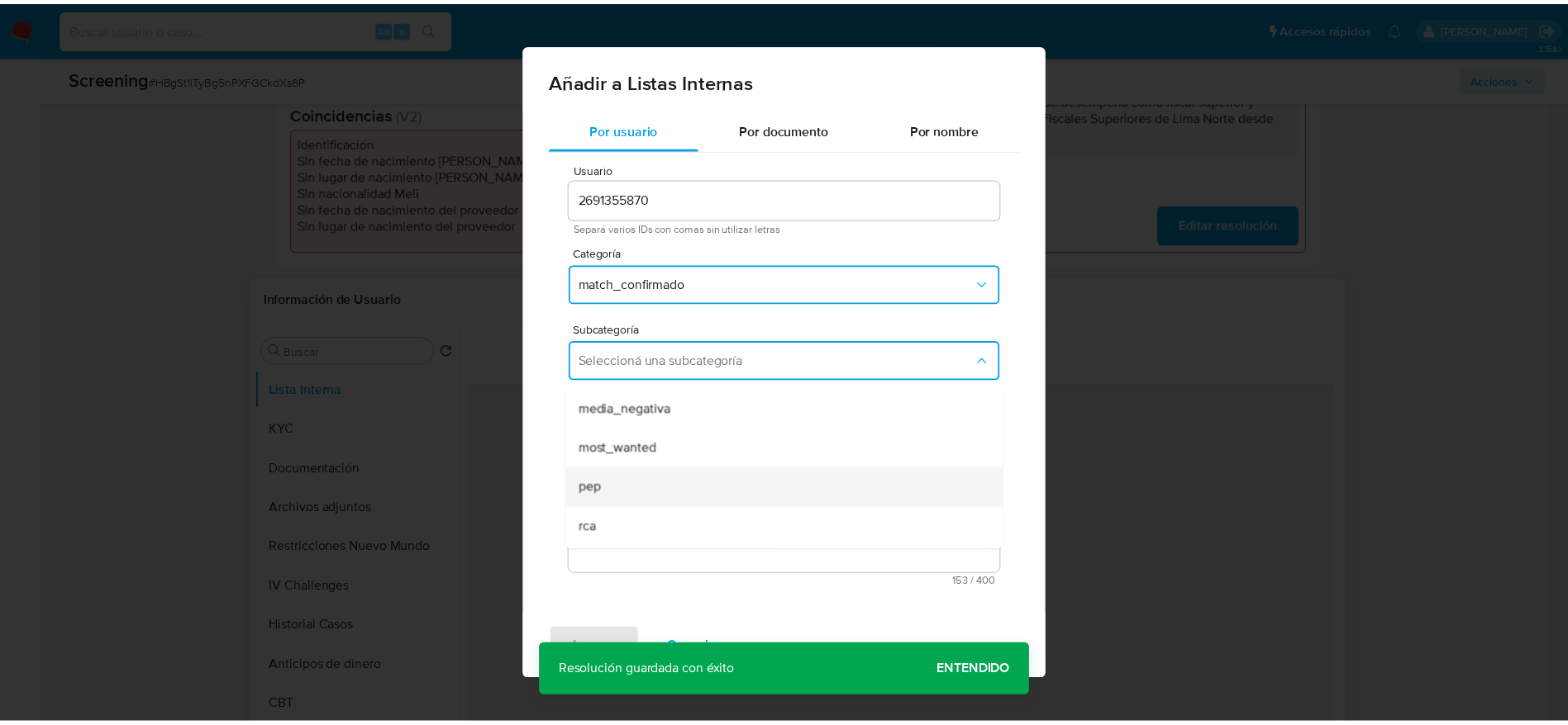
scroll to position [112, 0]
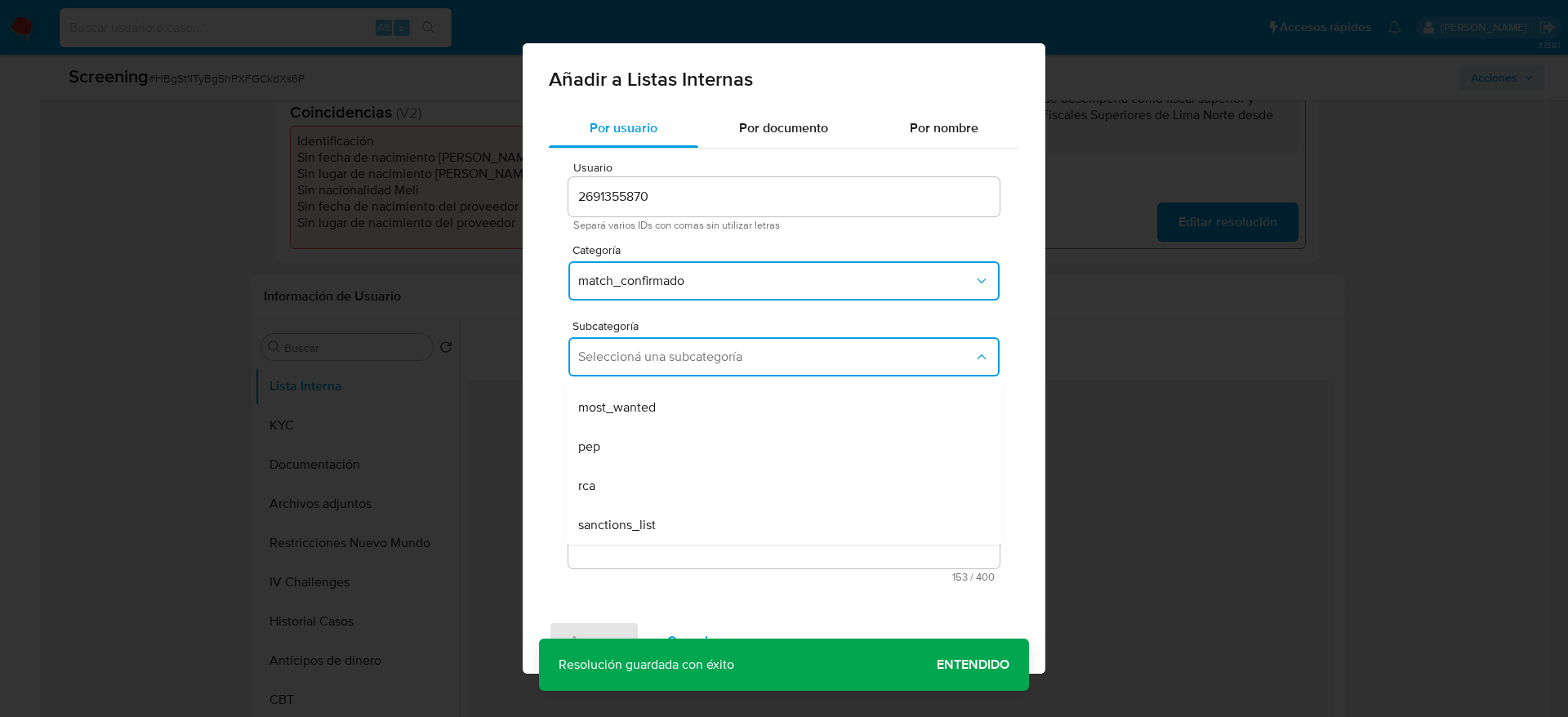
drag, startPoint x: 652, startPoint y: 433, endPoint x: 665, endPoint y: 474, distance: 43.0
click at [653, 435] on div "pep" at bounding box center [779, 447] width 402 height 39
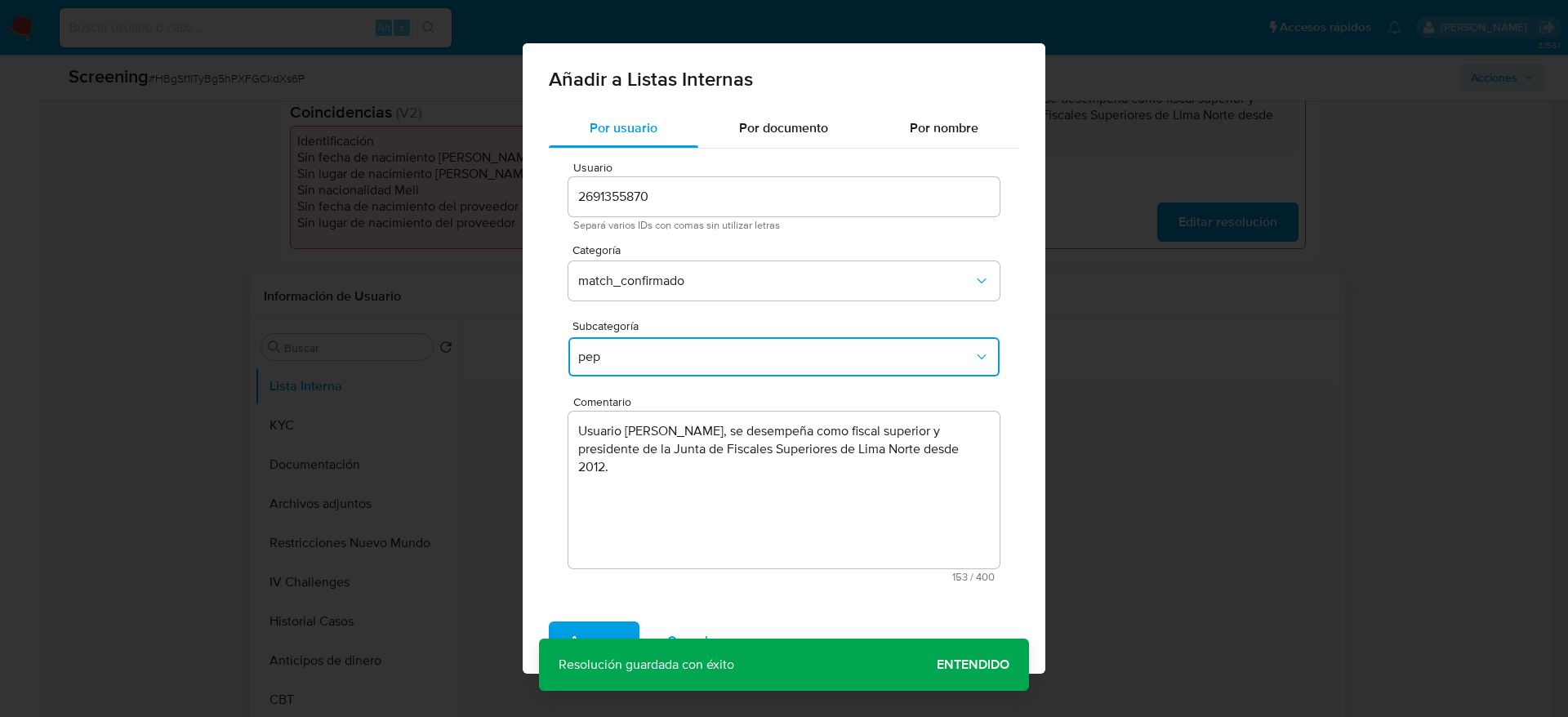
drag, startPoint x: 609, startPoint y: 638, endPoint x: 609, endPoint y: 621, distance: 17.0
click at [609, 638] on span "Agregar" at bounding box center [595, 641] width 49 height 36
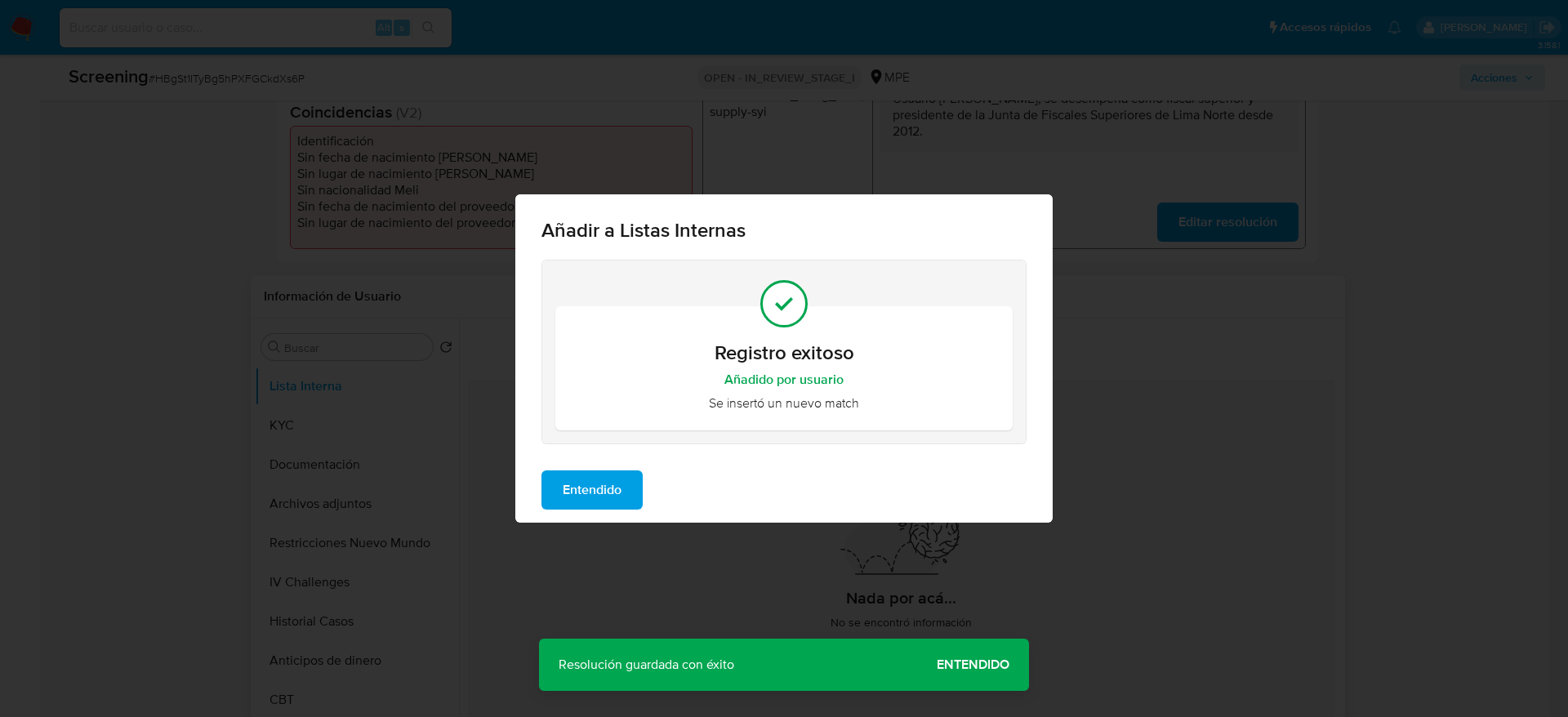
click at [563, 497] on button "Entendido" at bounding box center [592, 490] width 102 height 39
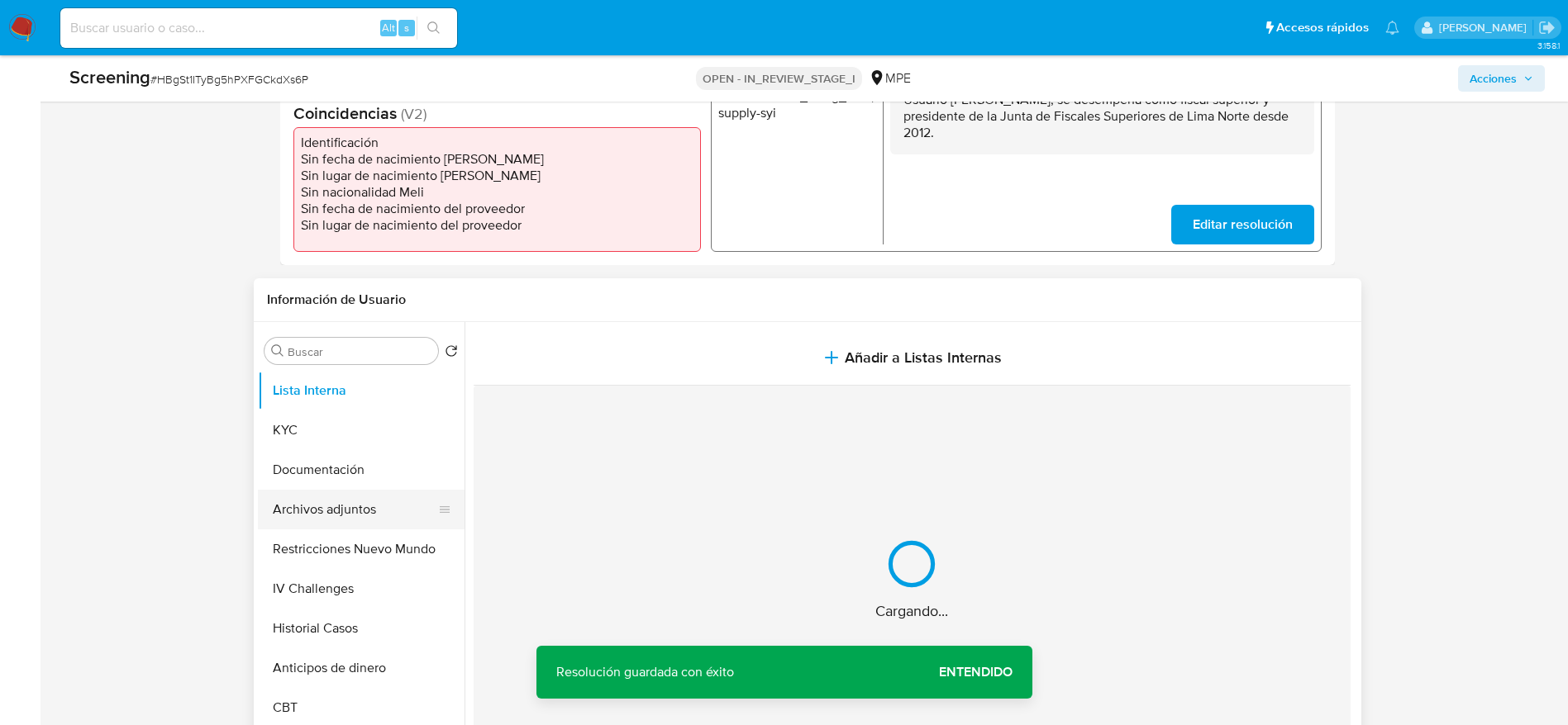
click at [349, 520] on button "Archivos adjuntos" at bounding box center [354, 510] width 194 height 40
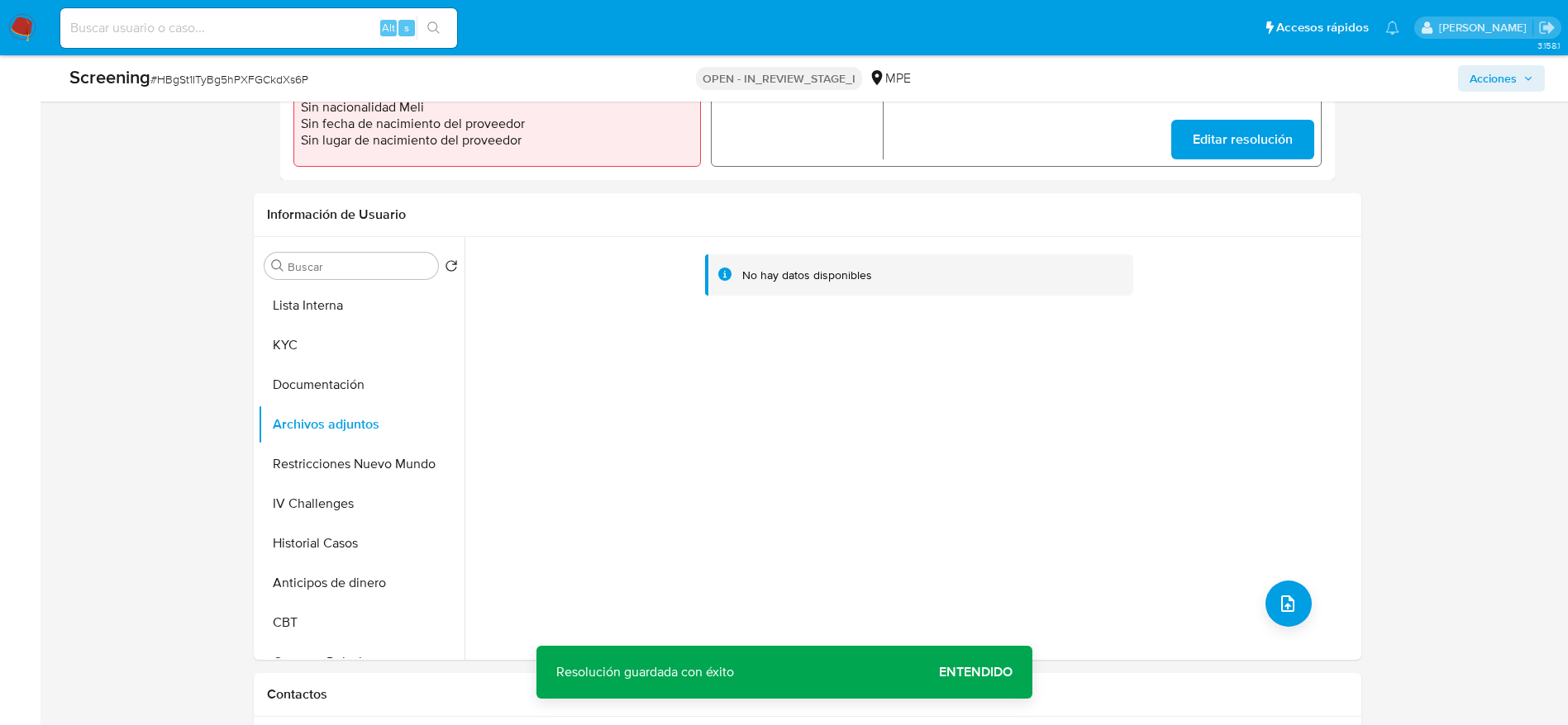
scroll to position [619, 0]
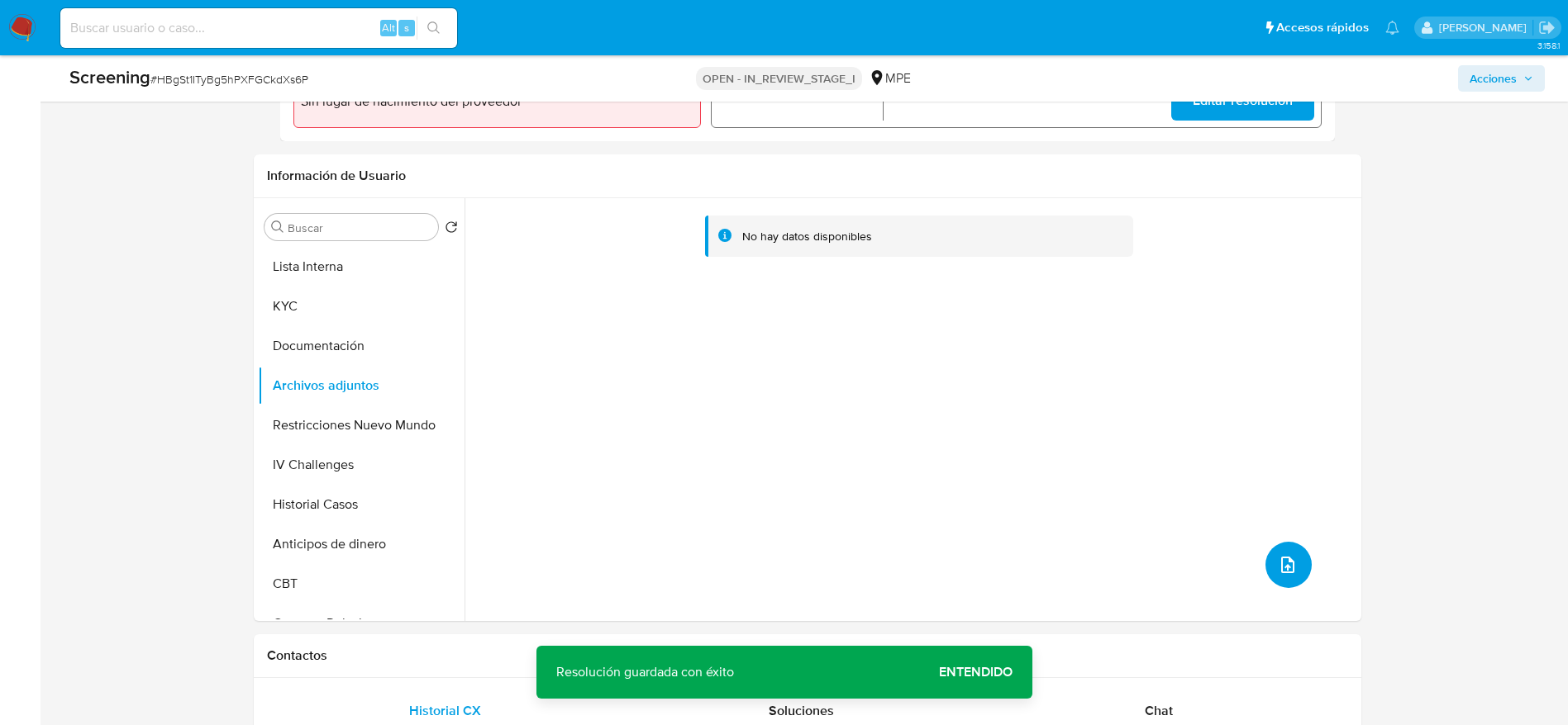
click at [1278, 565] on icon "upload-file" at bounding box center [1287, 565] width 20 height 20
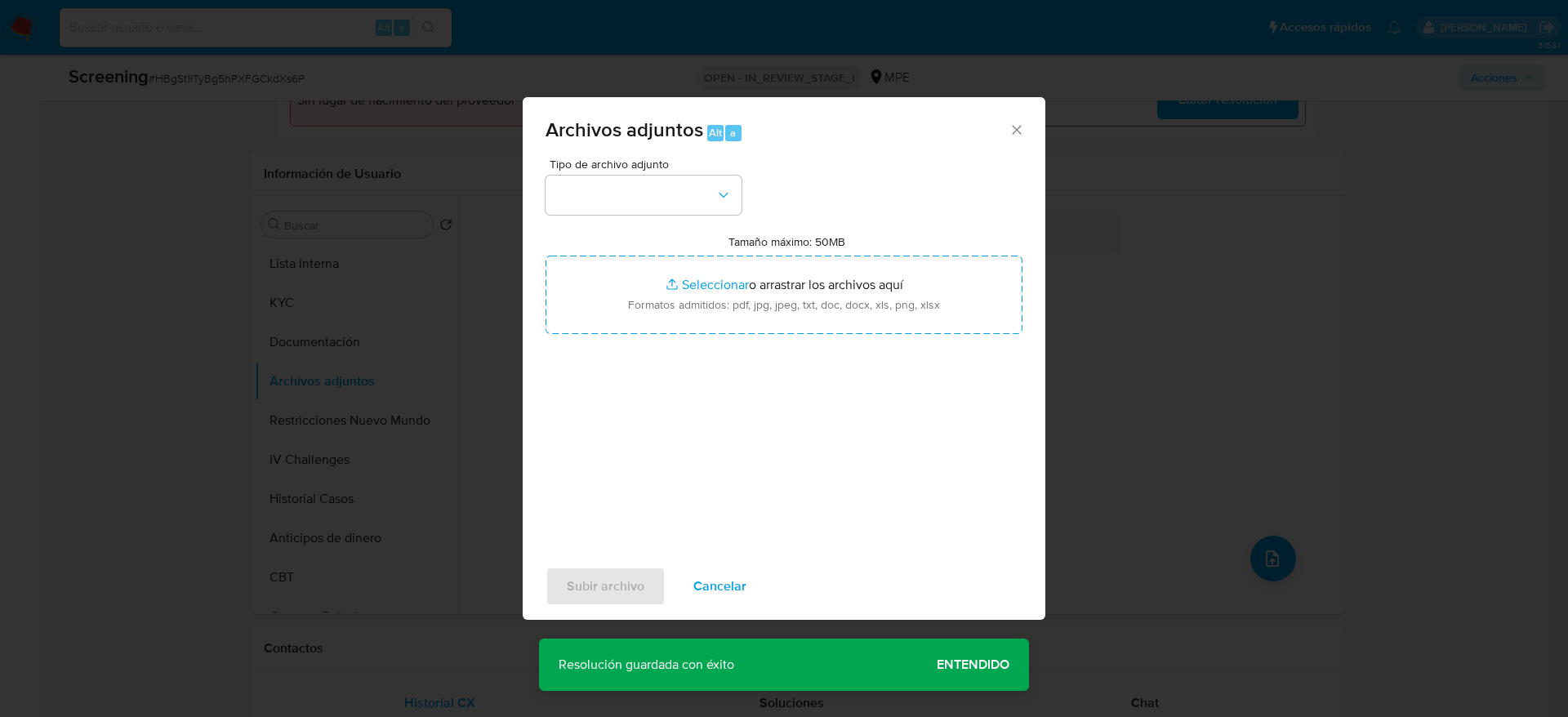
click at [703, 227] on div "Tipo de archivo adjunto Tamaño máximo: 50MB Seleccionar archivos Seleccionar o …" at bounding box center [784, 351] width 477 height 386
click at [707, 194] on button "button" at bounding box center [644, 195] width 196 height 39
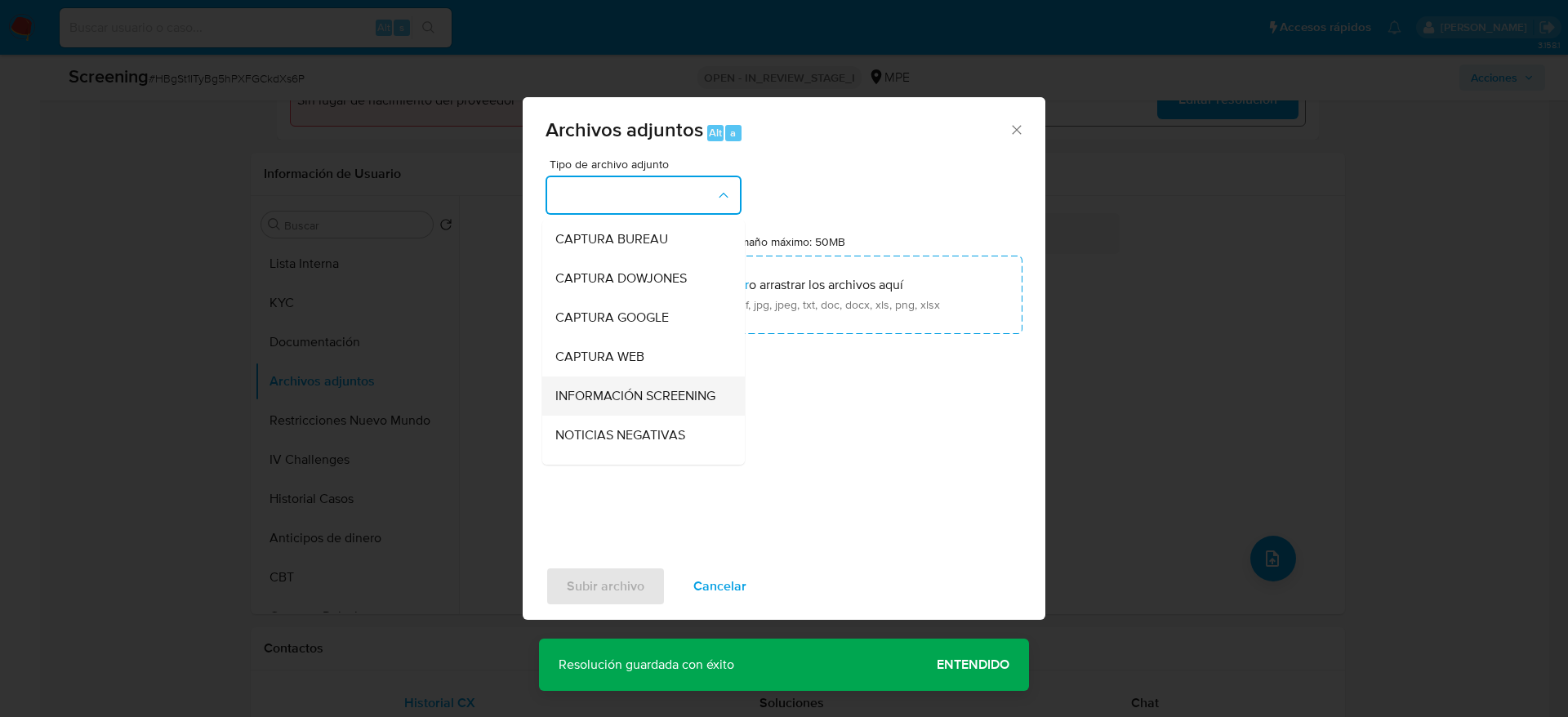
click at [625, 404] on span "INFORMACIÓN SCREENING" at bounding box center [636, 397] width 161 height 17
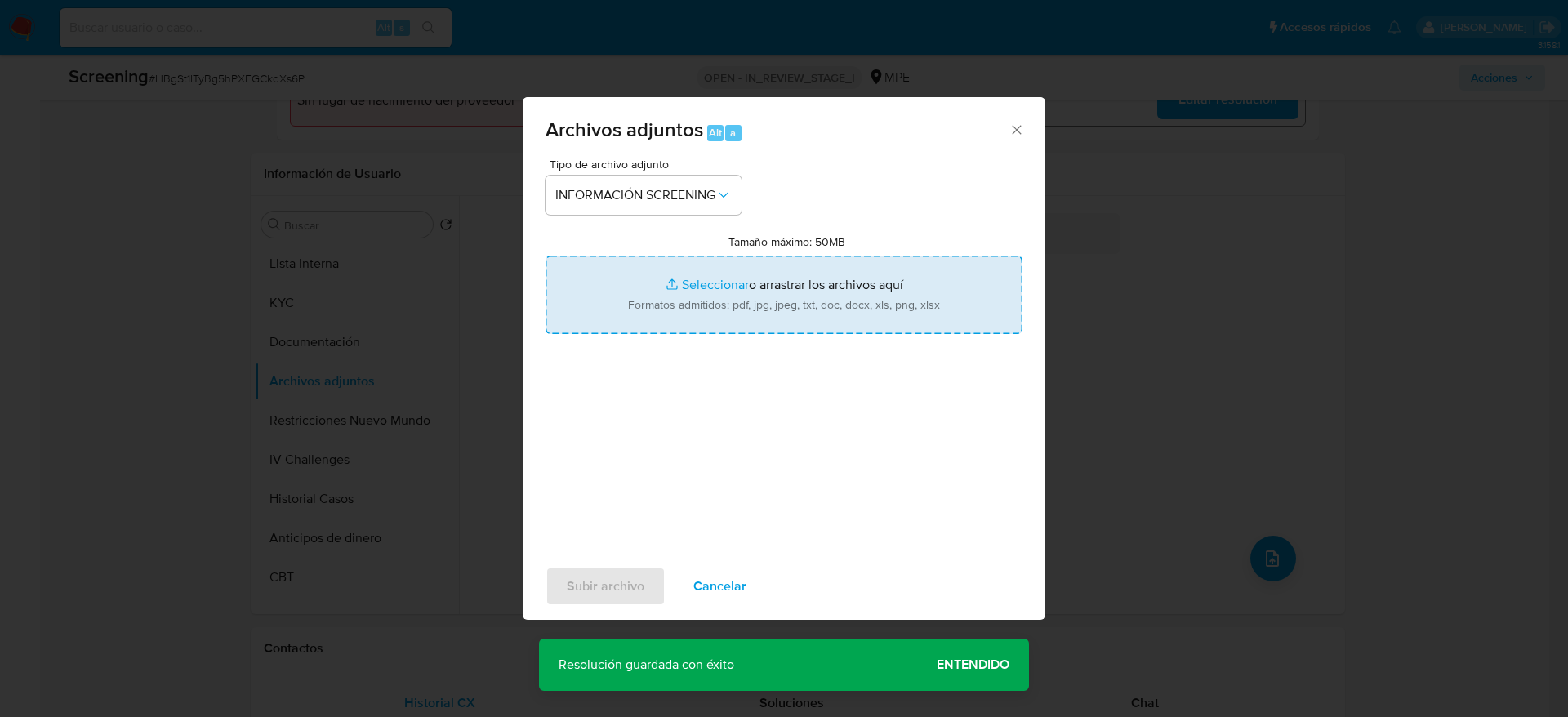
click at [678, 294] on input "Tamaño máximo: 50MB Seleccionar archivos" at bounding box center [784, 295] width 477 height 78
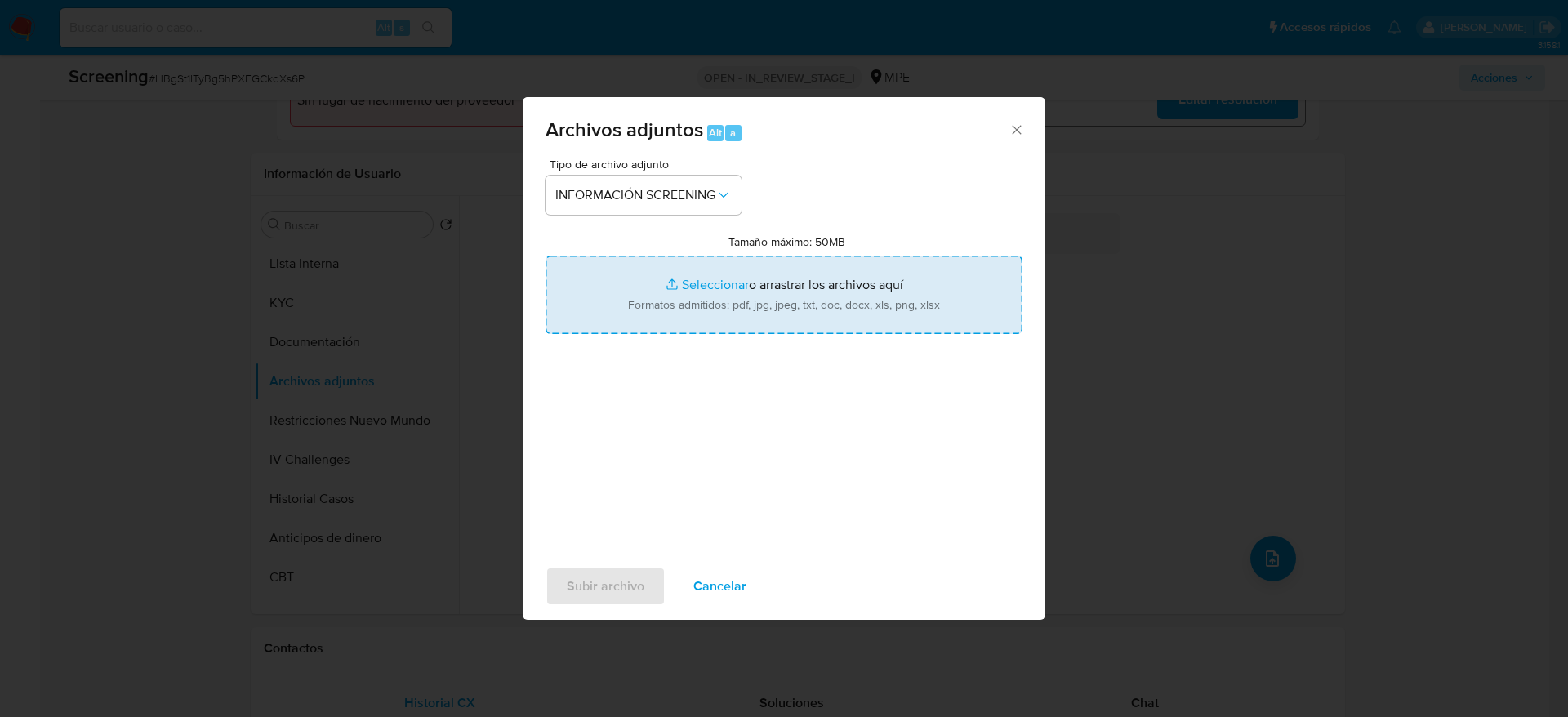
type input "C:\fakepath\_basilio [PERSON_NAME] posso_ lavado de dinero - Buscar con Google.…"
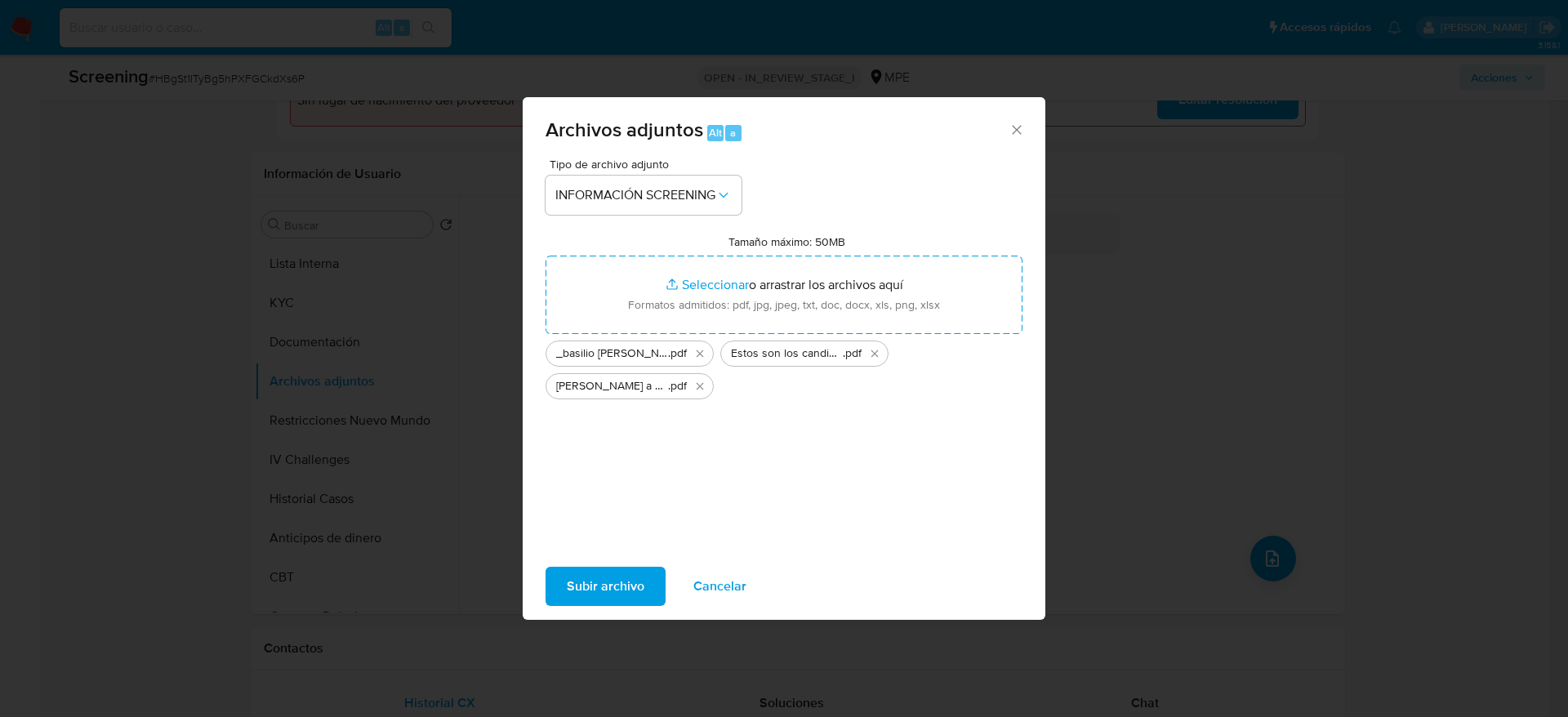
click at [626, 574] on span "Subir archivo" at bounding box center [605, 586] width 77 height 36
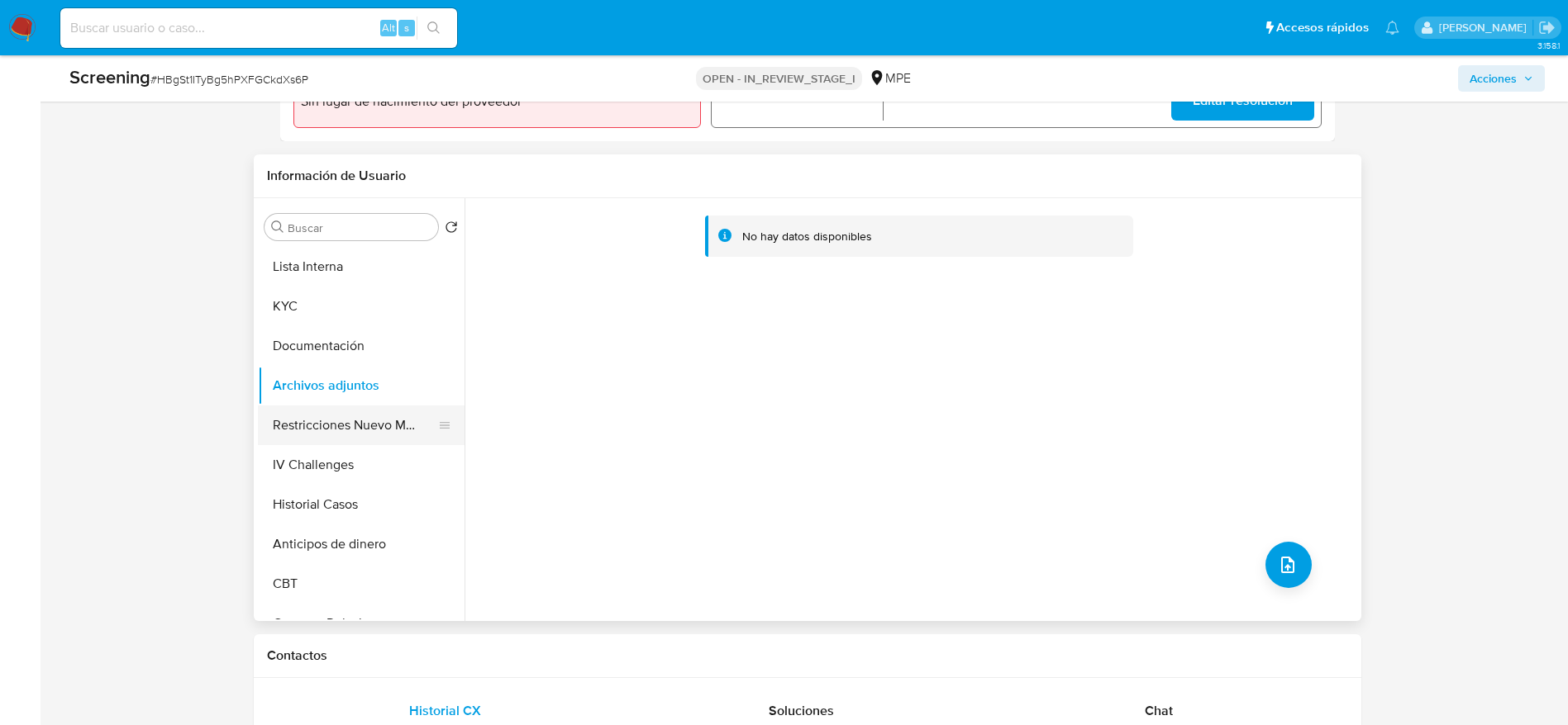
drag, startPoint x: 299, startPoint y: 424, endPoint x: 299, endPoint y: 409, distance: 15.0
click at [299, 420] on button "Restricciones Nuevo Mundo" at bounding box center [354, 426] width 194 height 40
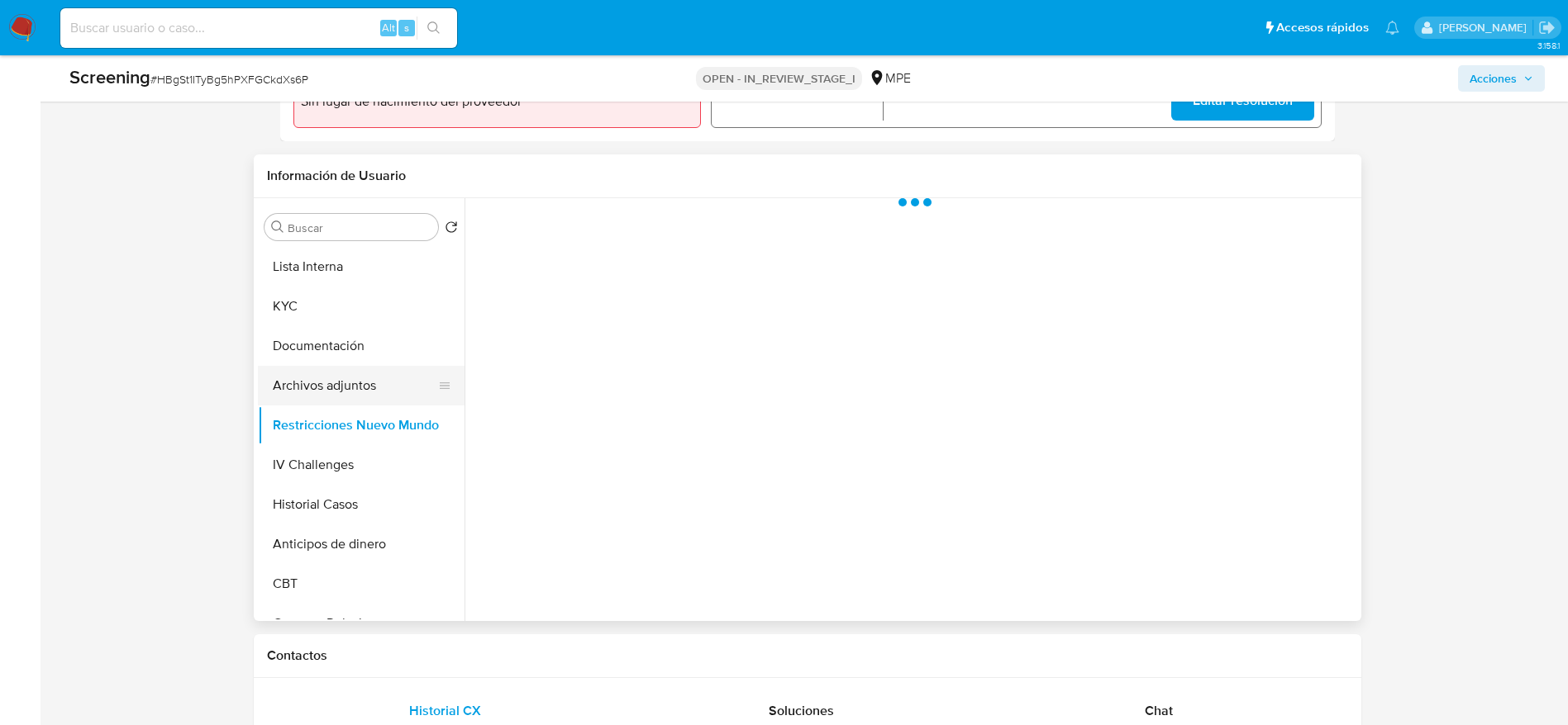
click at [299, 382] on button "Archivos adjuntos" at bounding box center [354, 386] width 194 height 40
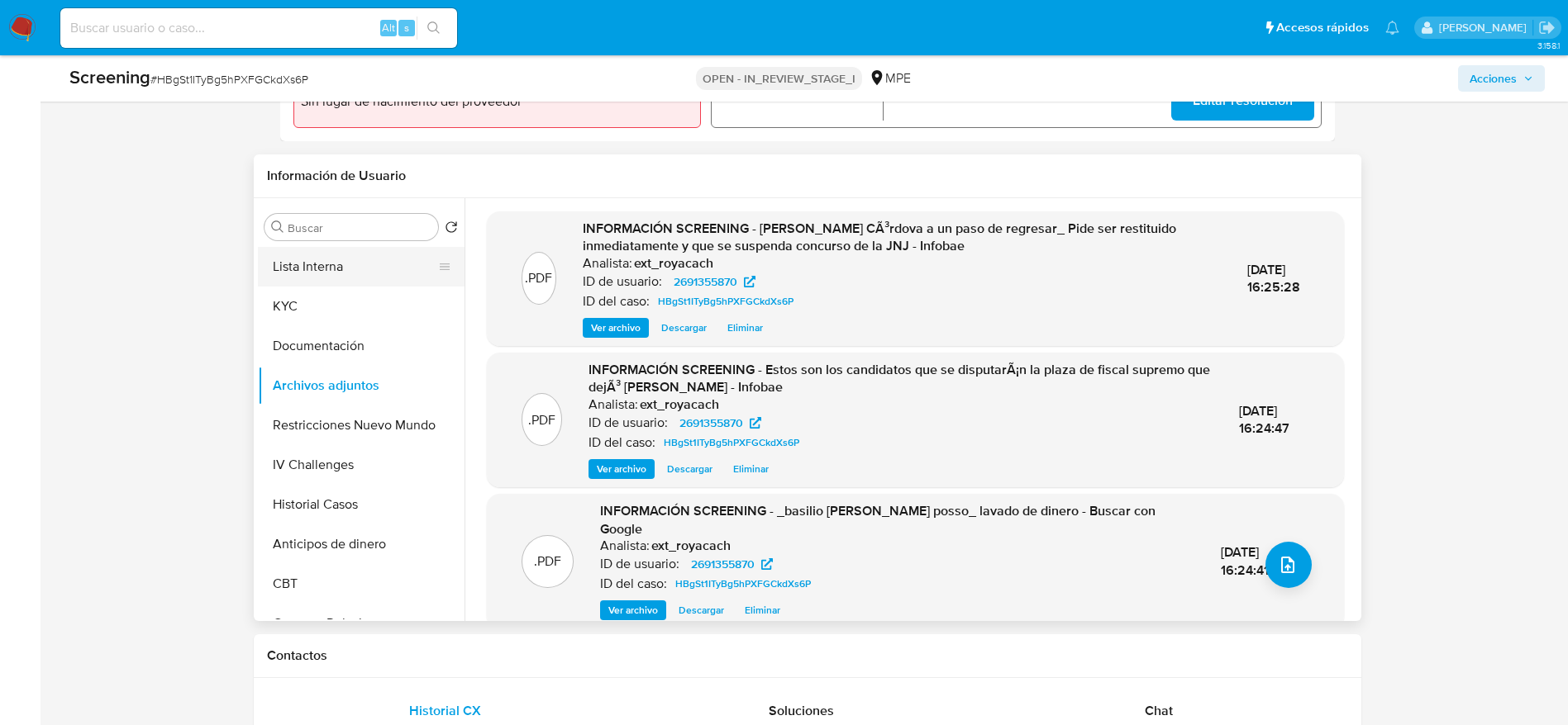
click at [303, 285] on button "Lista Interna" at bounding box center [354, 267] width 194 height 40
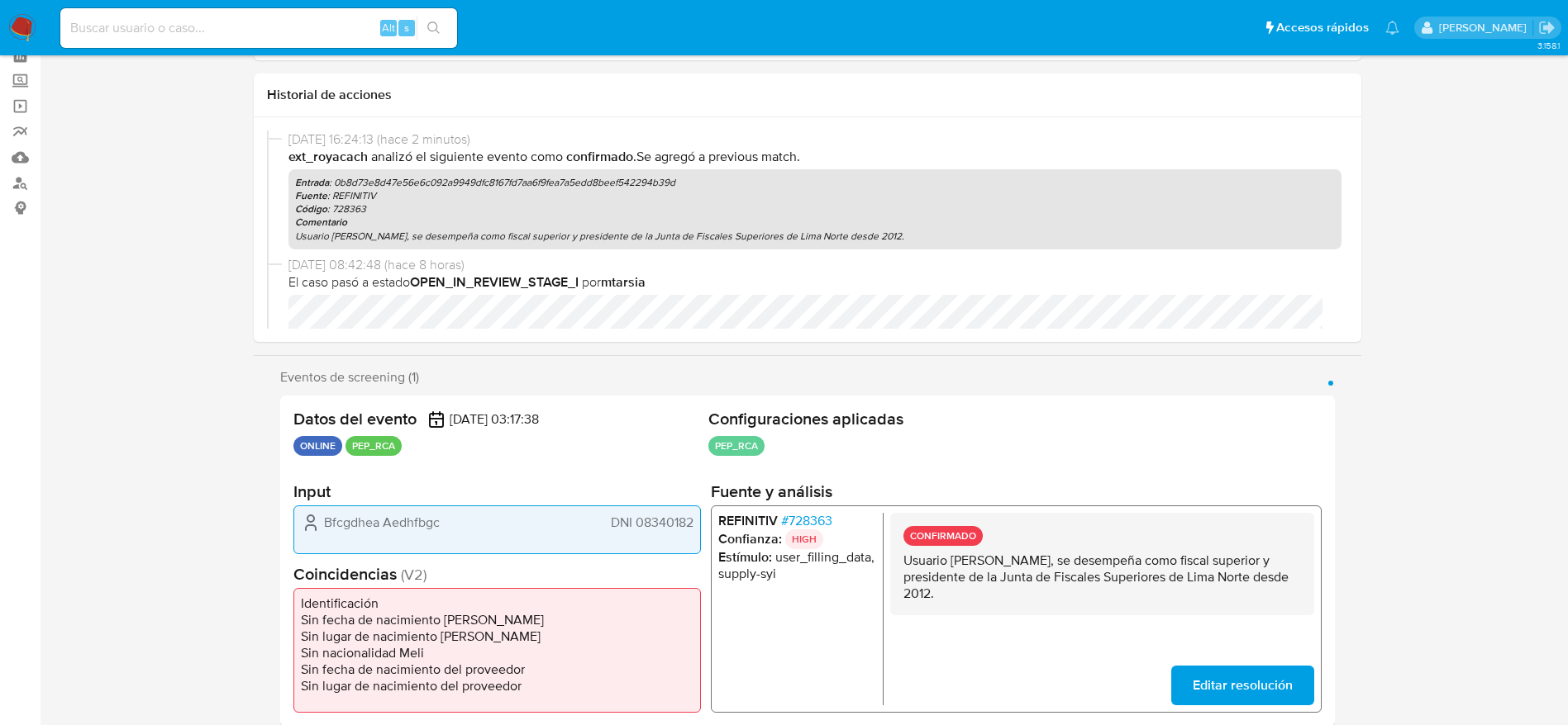
scroll to position [0, 0]
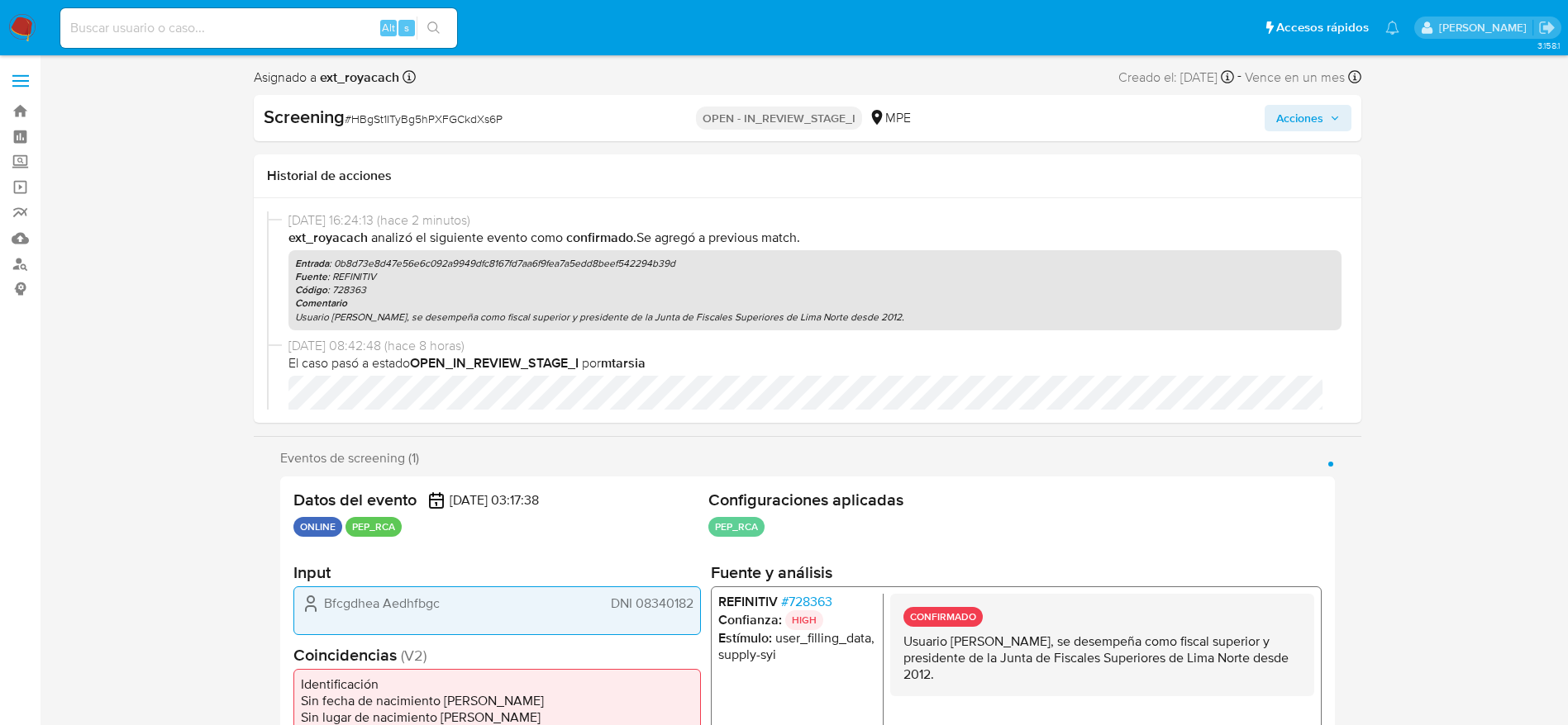
click at [1291, 131] on div "Screening # HBgSt1ITyBg5hPXFGCkdXs6P OPEN - IN_REVIEW_STAGE_I MPE Acciones" at bounding box center [808, 118] width 1108 height 46
click at [1294, 123] on span "Acciones" at bounding box center [1300, 118] width 47 height 26
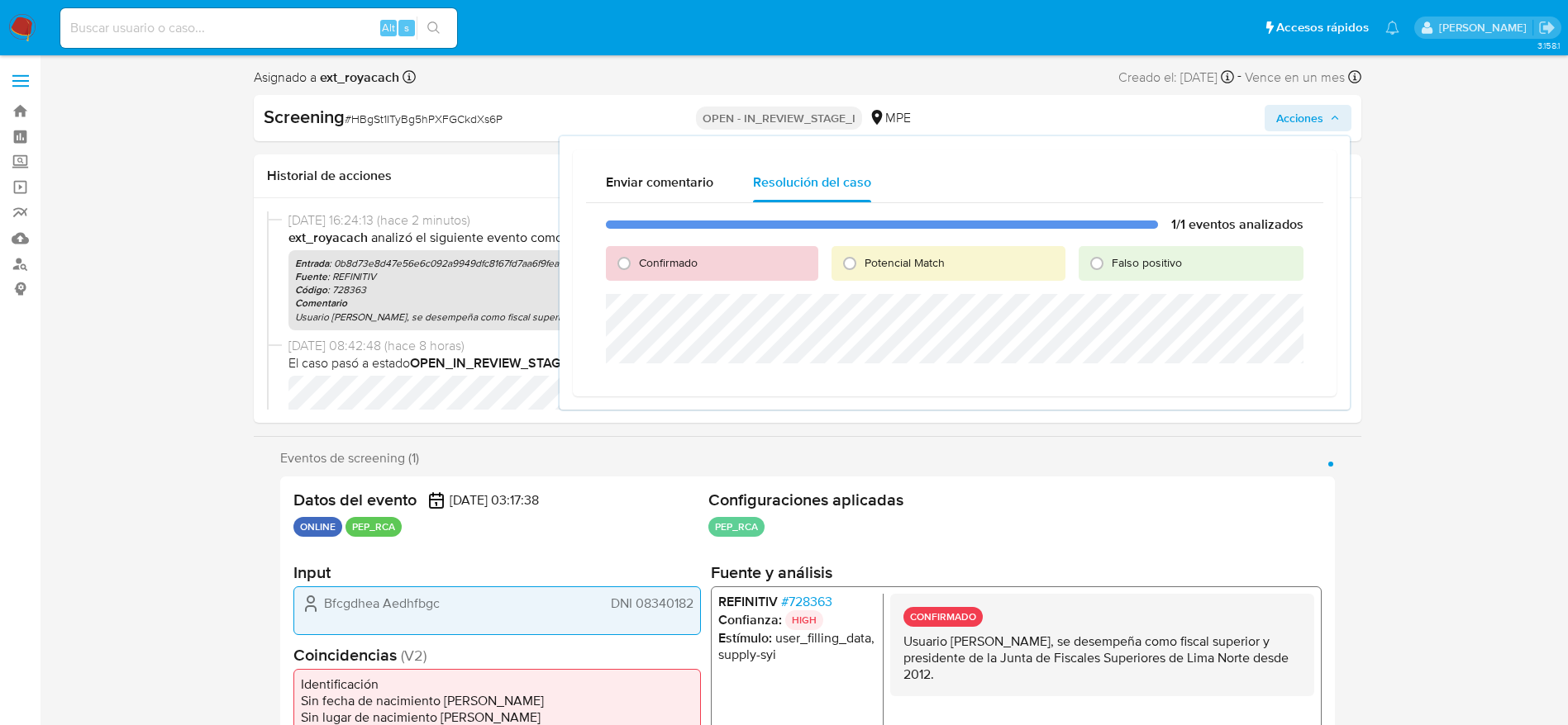
click at [638, 260] on label "Confirmado" at bounding box center [668, 262] width 60 height 16
click at [637, 260] on input "Confirmado" at bounding box center [624, 263] width 26 height 26
radio input "true"
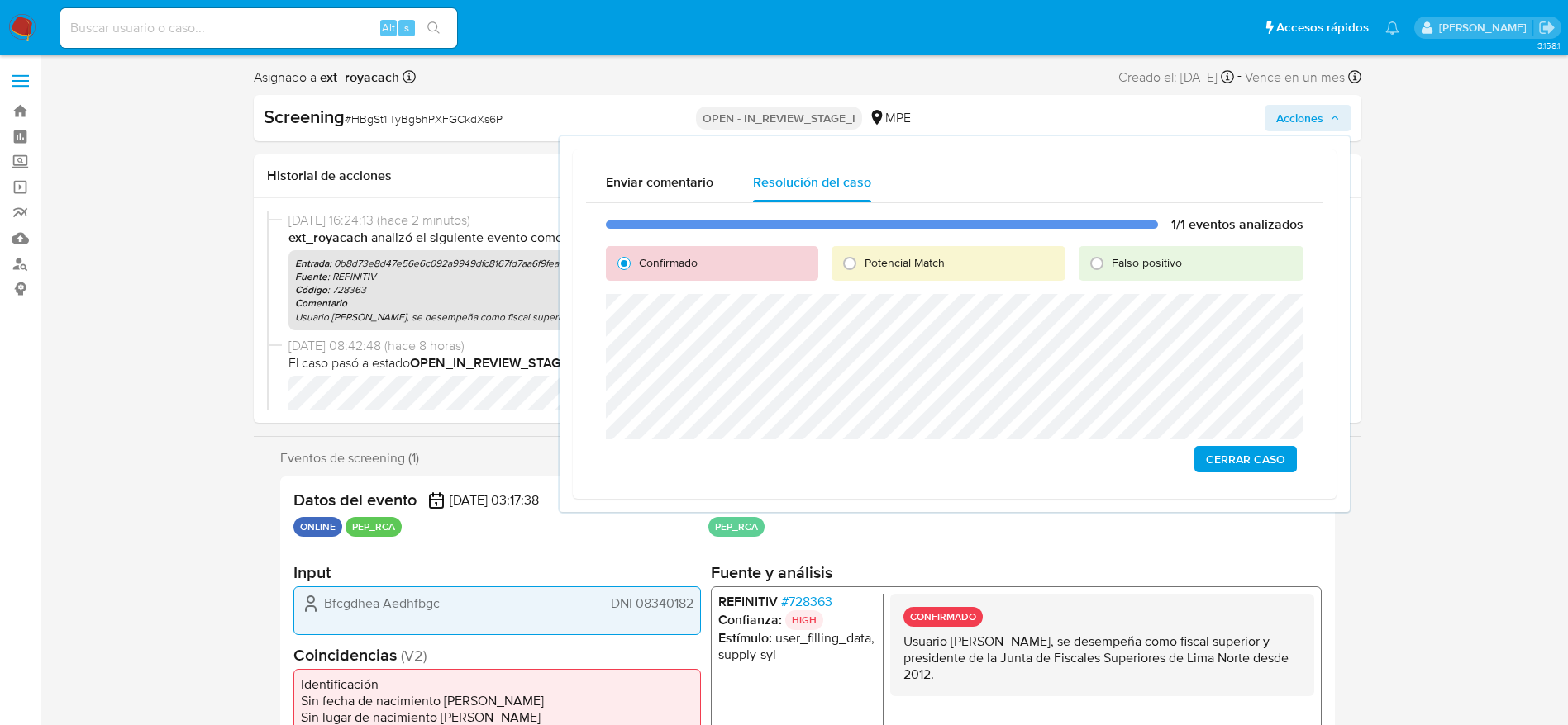
click at [1230, 466] on span "Cerrar Caso" at bounding box center [1246, 459] width 79 height 24
